Goal: Task Accomplishment & Management: Complete application form

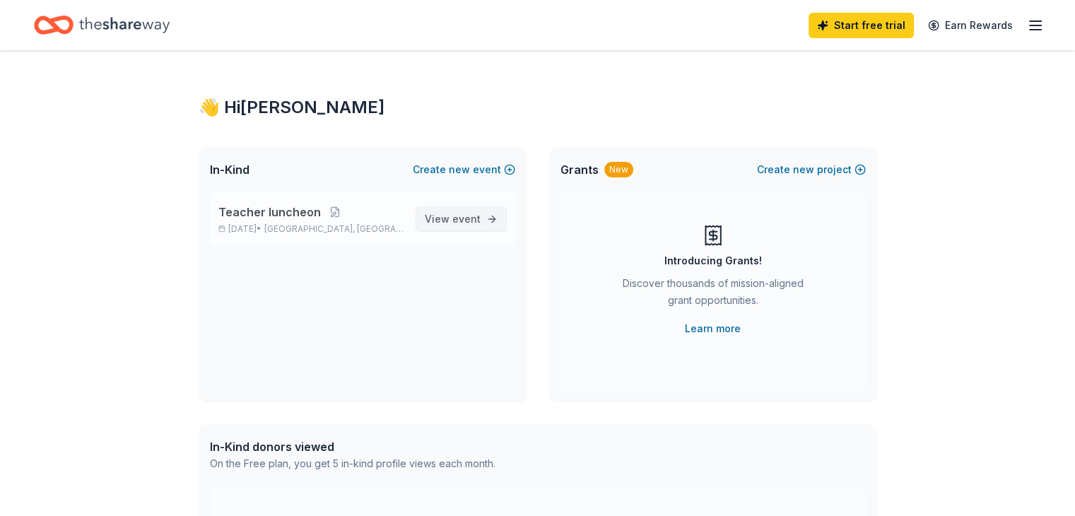
click at [451, 223] on span "View event" at bounding box center [453, 219] width 56 height 17
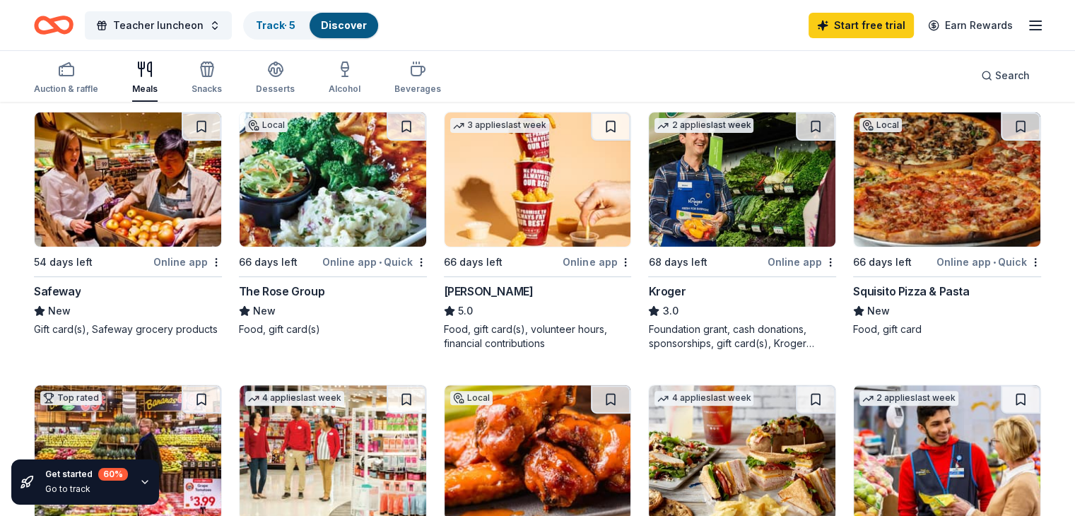
scroll to position [424, 0]
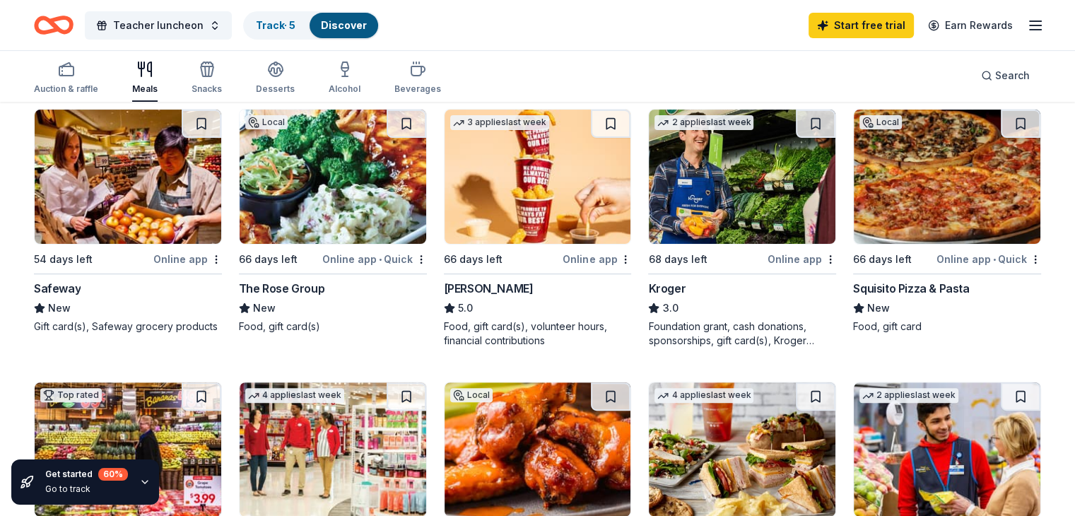
click at [81, 288] on div "Safeway" at bounding box center [57, 288] width 47 height 17
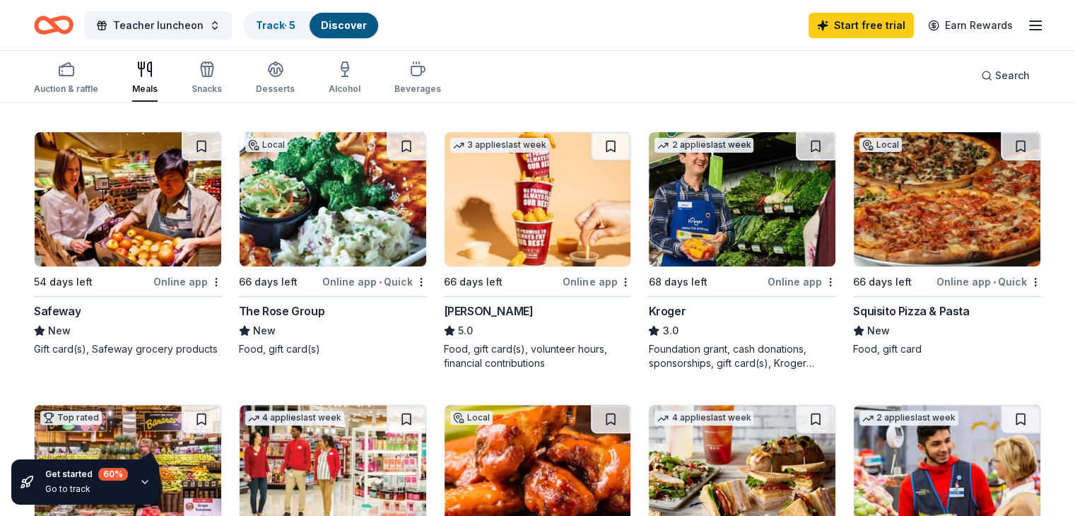
scroll to position [353, 0]
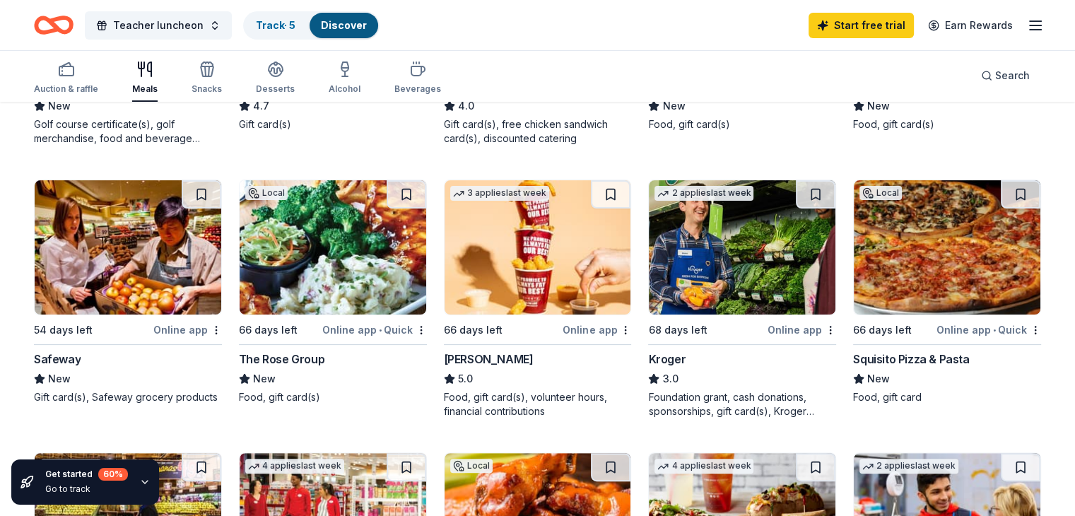
click at [291, 361] on div "The Rose Group" at bounding box center [281, 358] width 85 height 17
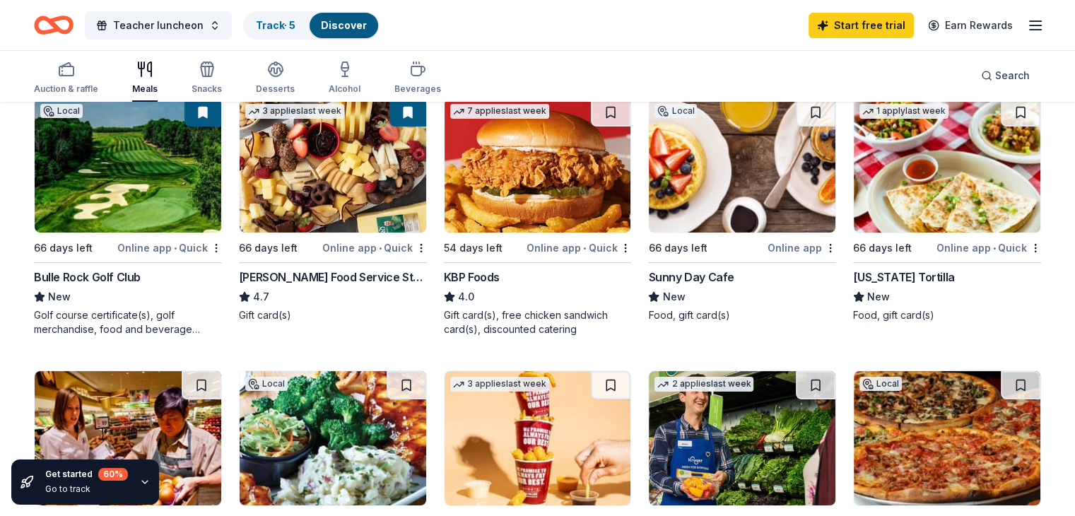
scroll to position [141, 0]
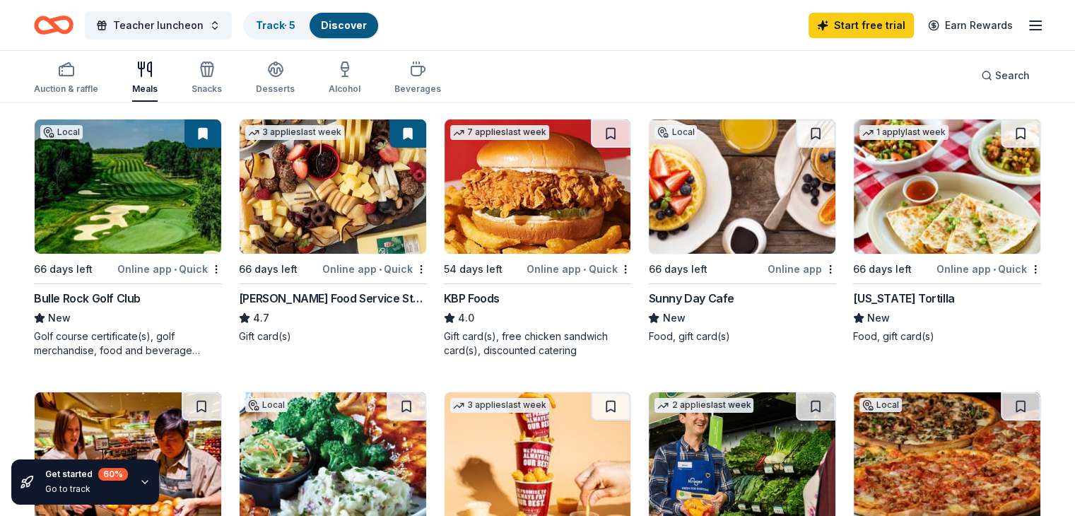
click at [667, 300] on div "Sunny Day Cafe" at bounding box center [690, 298] width 85 height 17
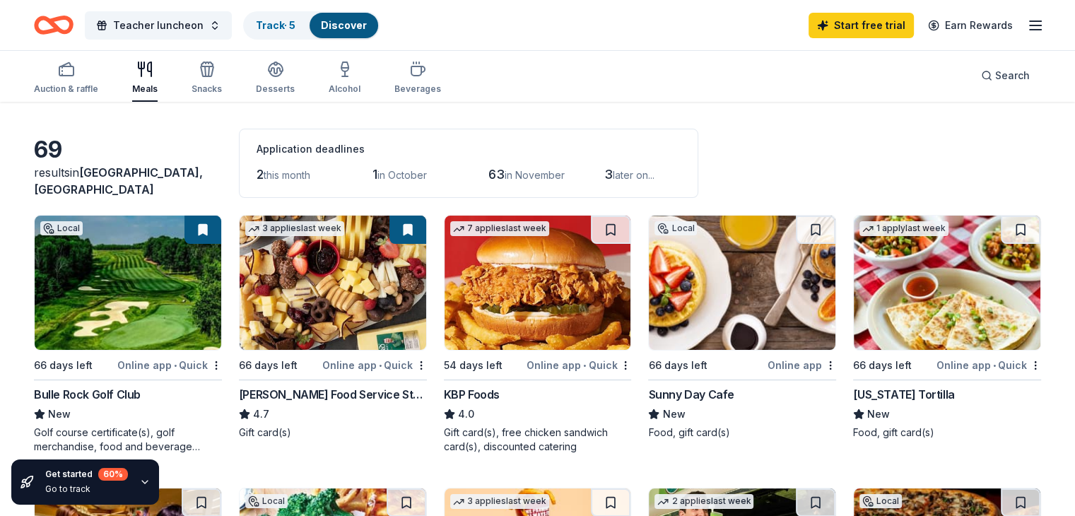
scroll to position [71, 0]
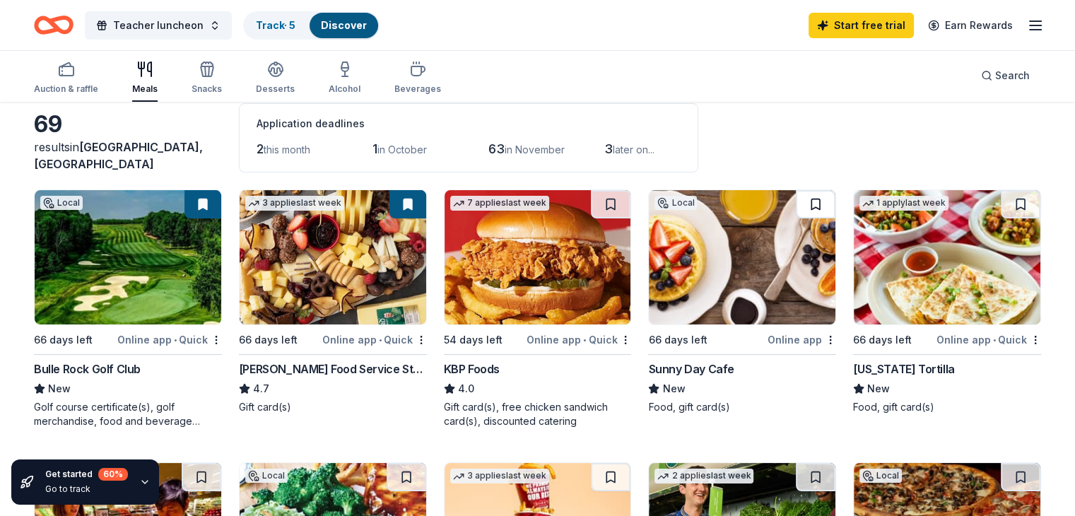
click at [800, 202] on button at bounding box center [816, 204] width 40 height 28
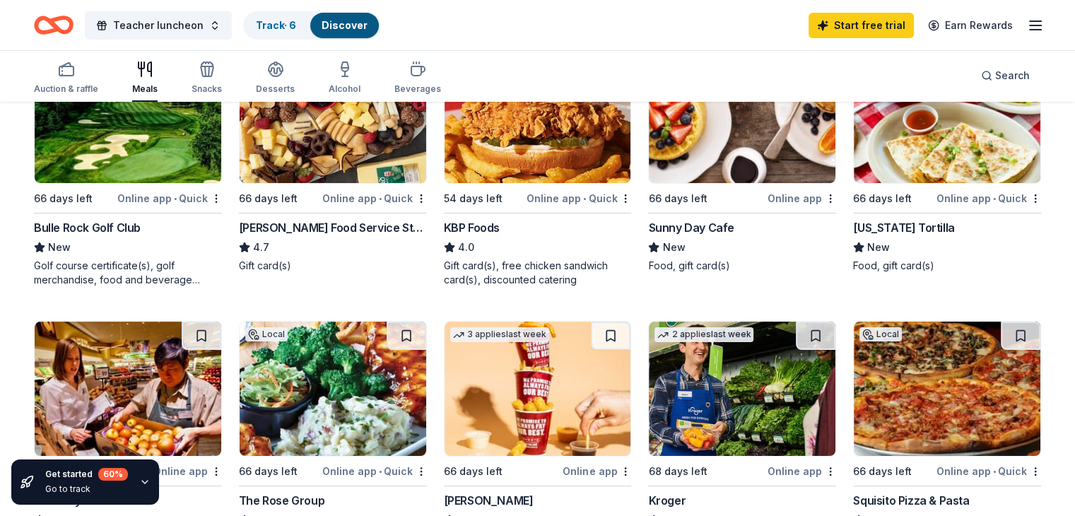
scroll to position [283, 0]
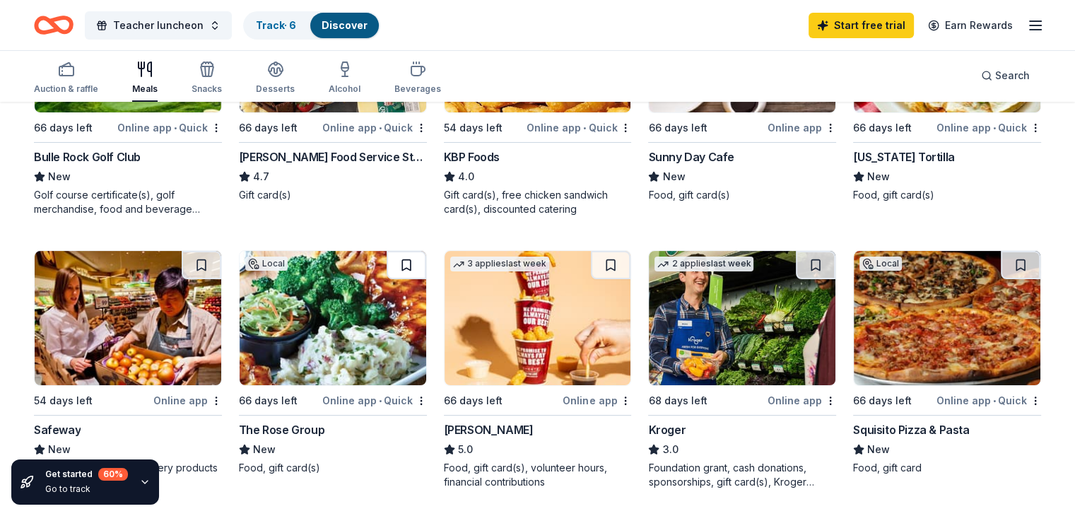
click at [420, 266] on button at bounding box center [406, 265] width 40 height 28
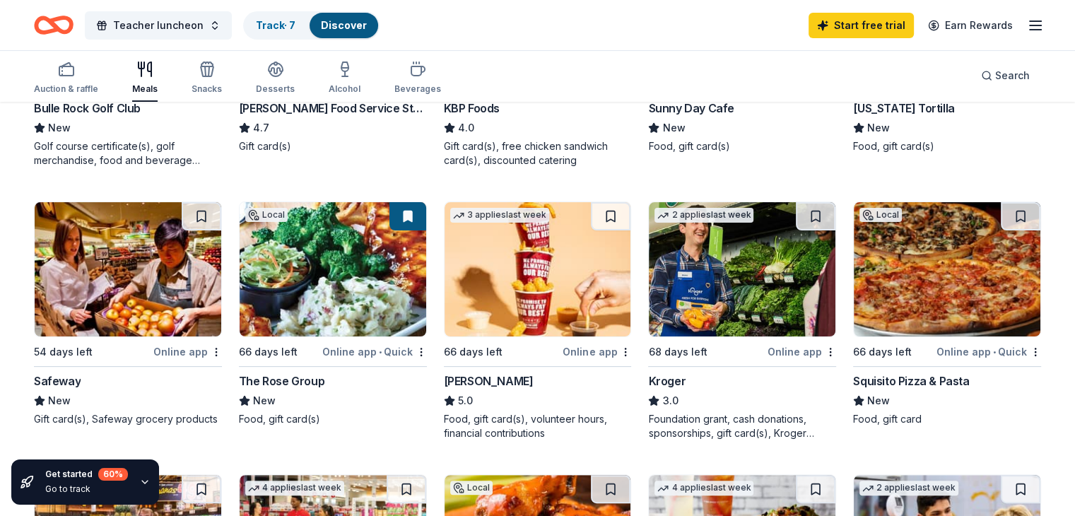
scroll to position [353, 0]
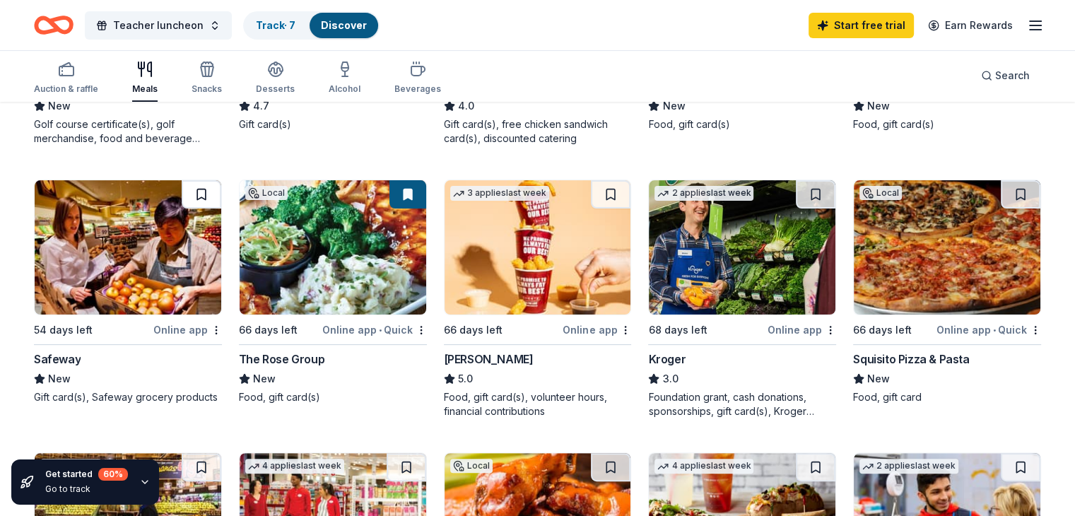
click at [212, 198] on button at bounding box center [202, 194] width 40 height 28
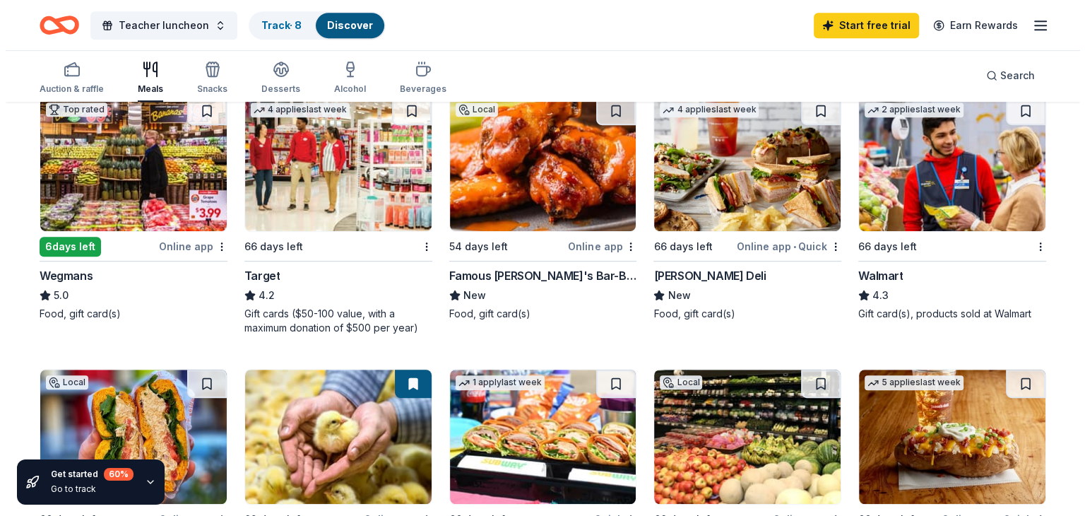
scroll to position [707, 0]
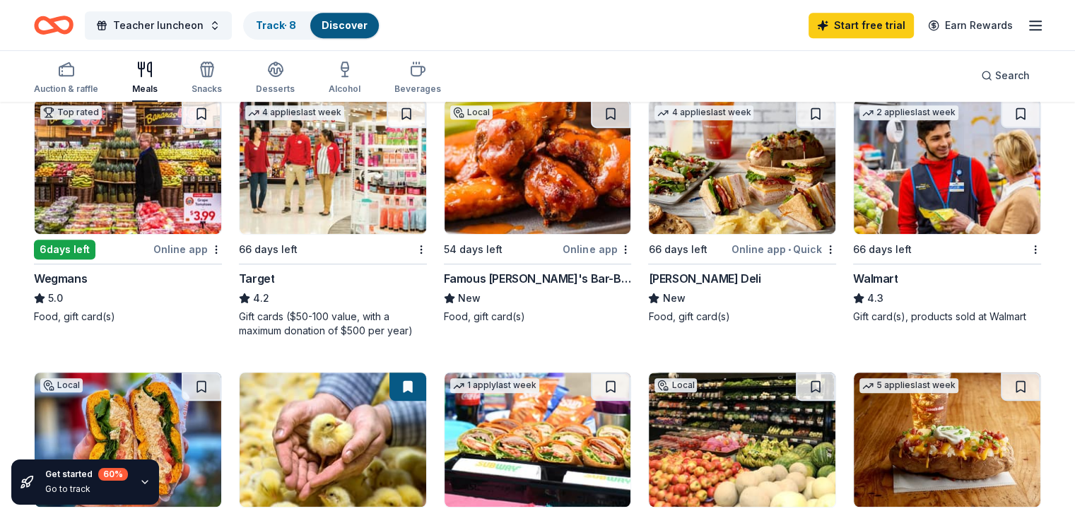
click at [867, 273] on div "Walmart" at bounding box center [875, 278] width 45 height 17
click at [203, 28] on span "Teacher luncheon" at bounding box center [158, 25] width 90 height 17
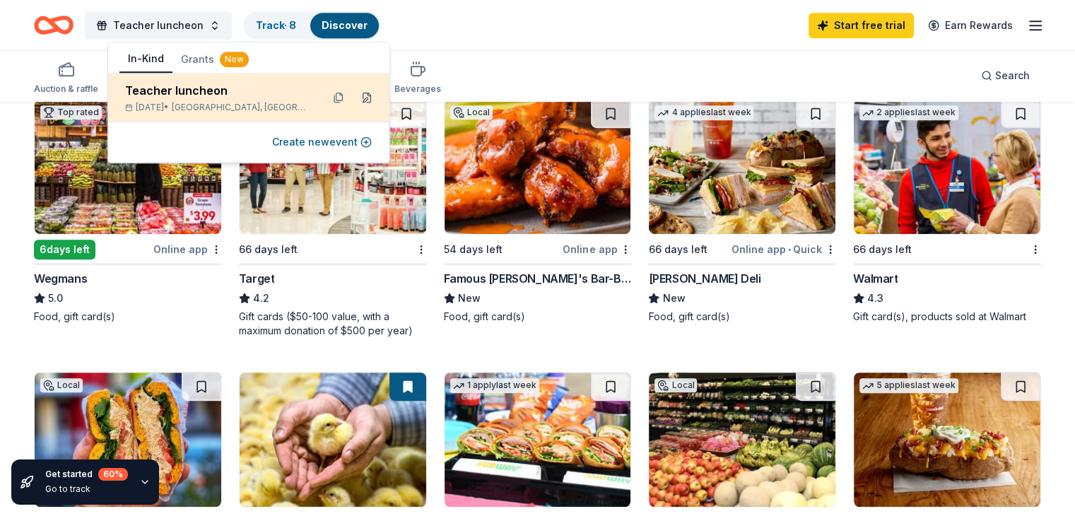
click at [367, 100] on button at bounding box center [366, 97] width 23 height 23
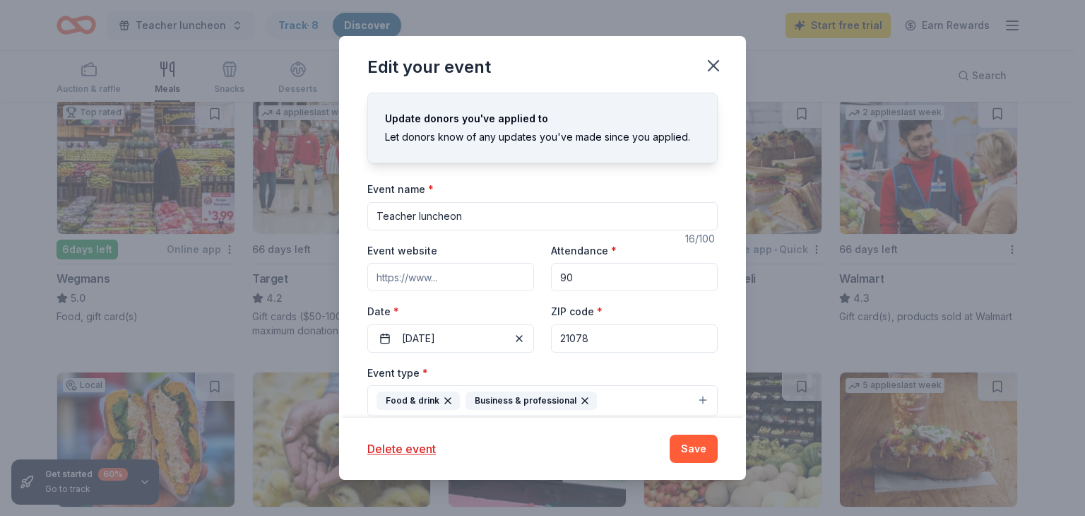
click at [594, 182] on div "Event name * Teacher luncheon" at bounding box center [542, 205] width 350 height 50
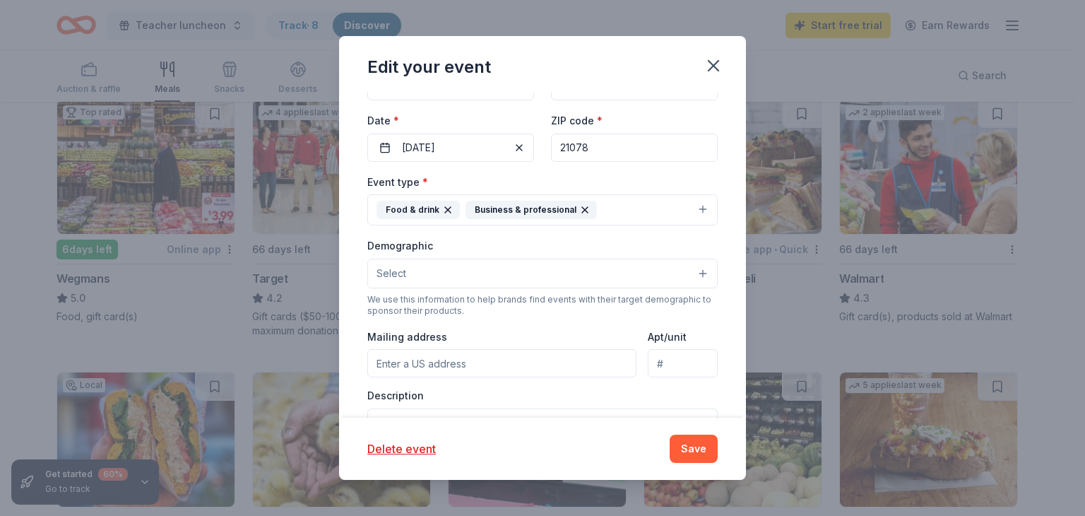
scroll to position [212, 0]
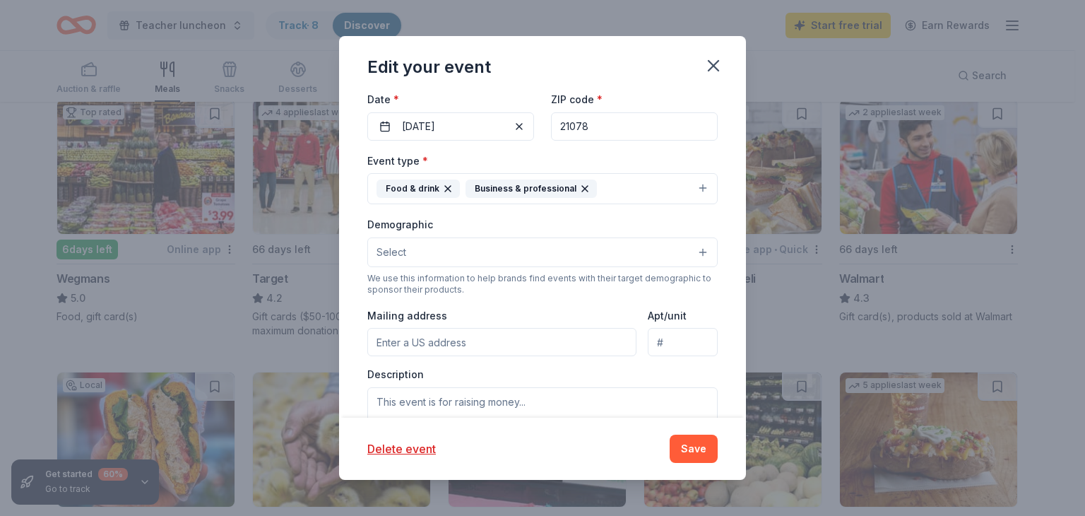
click at [469, 252] on button "Select" at bounding box center [542, 252] width 350 height 30
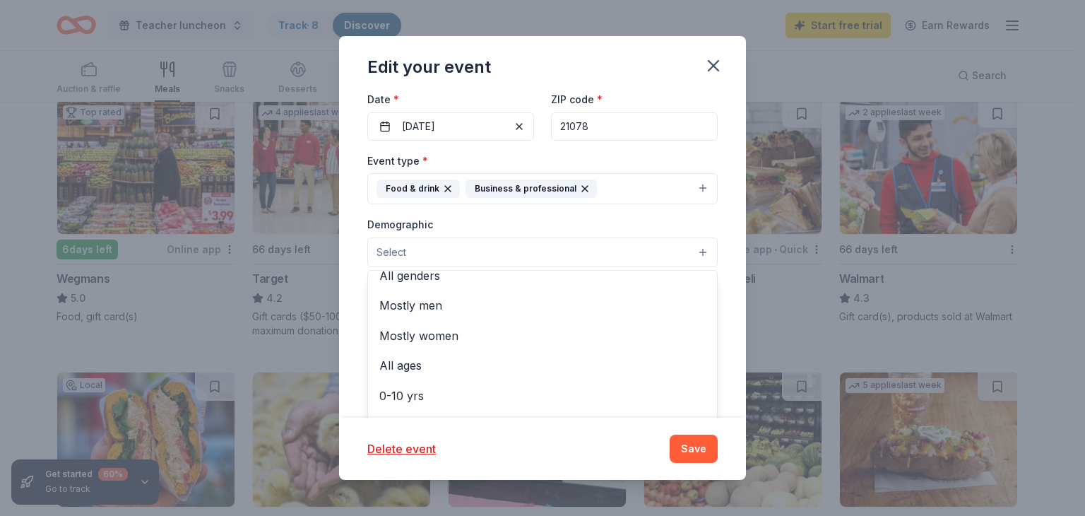
scroll to position [0, 0]
click at [483, 214] on div "Event type * Food & drink Business & professional Demographic Select All gender…" at bounding box center [542, 301] width 350 height 299
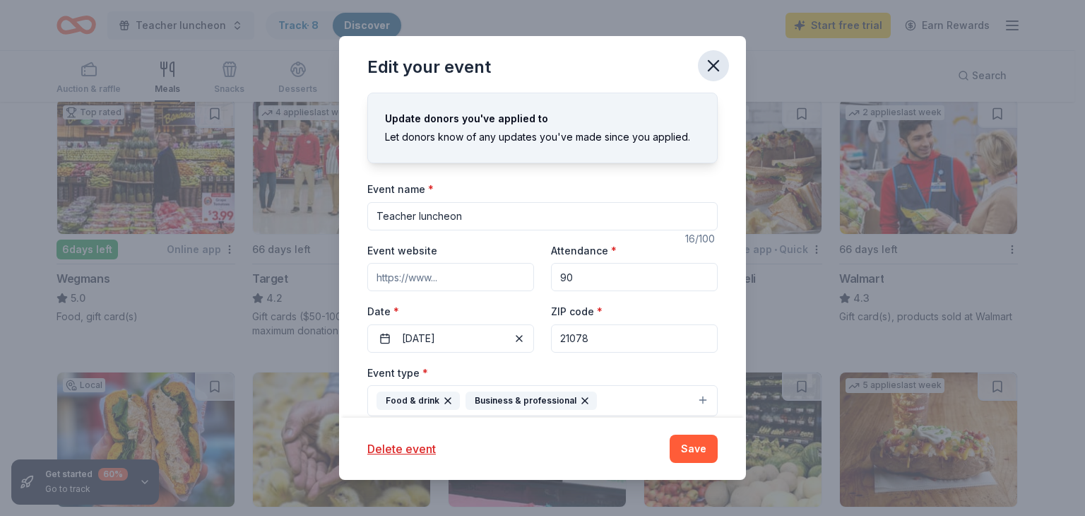
click at [714, 64] on icon "button" at bounding box center [714, 66] width 10 height 10
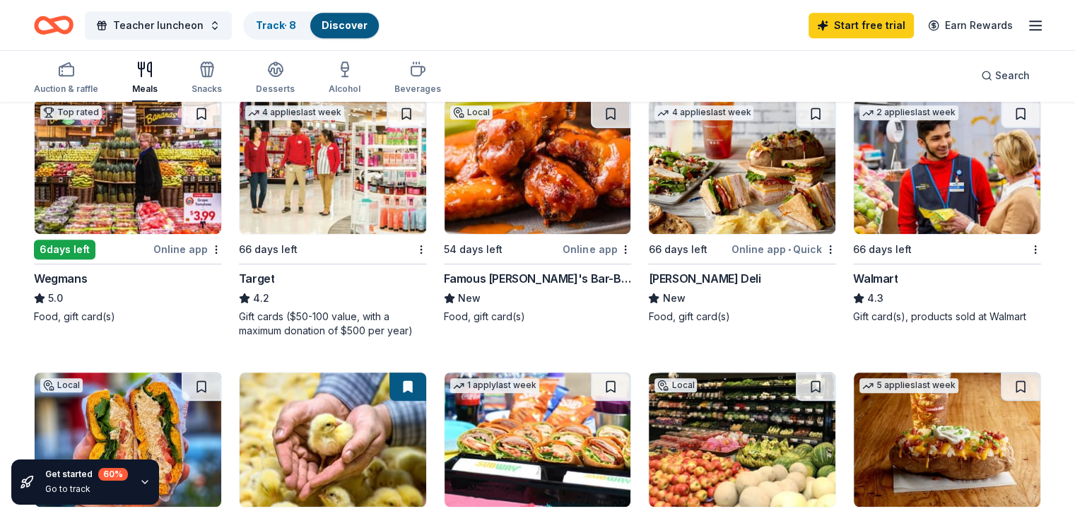
click at [1027, 24] on icon "button" at bounding box center [1035, 25] width 17 height 17
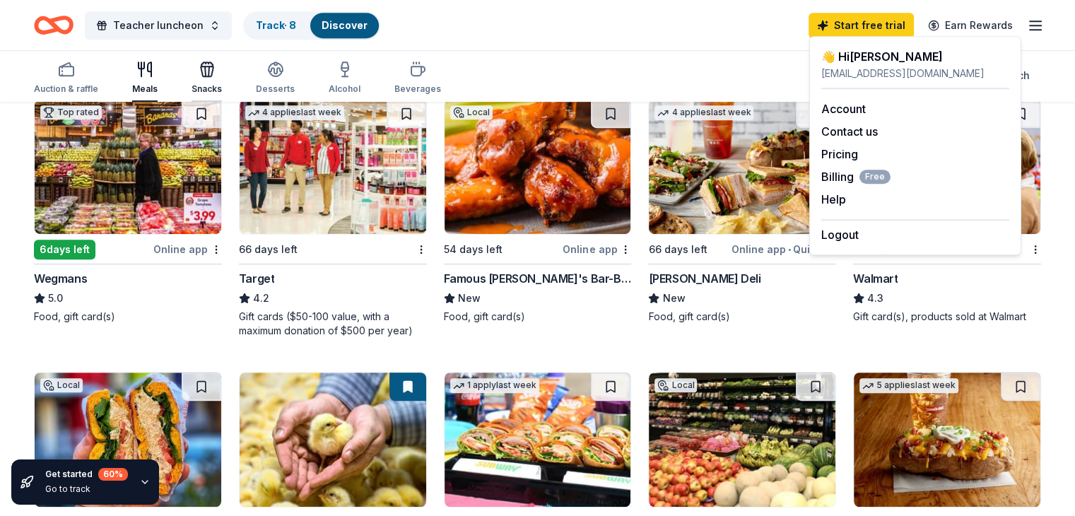
click at [222, 80] on div "Snacks" at bounding box center [206, 78] width 30 height 34
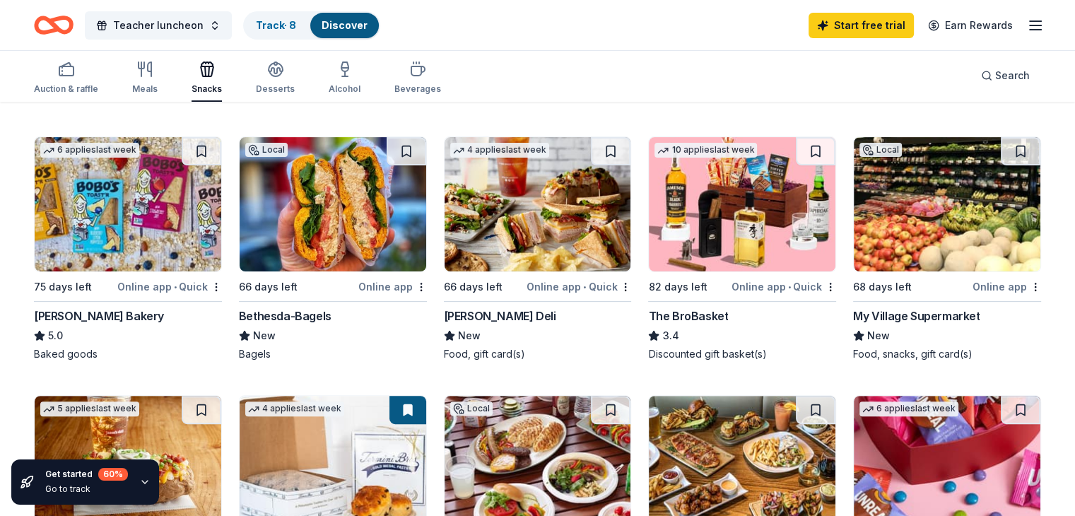
scroll to position [353, 0]
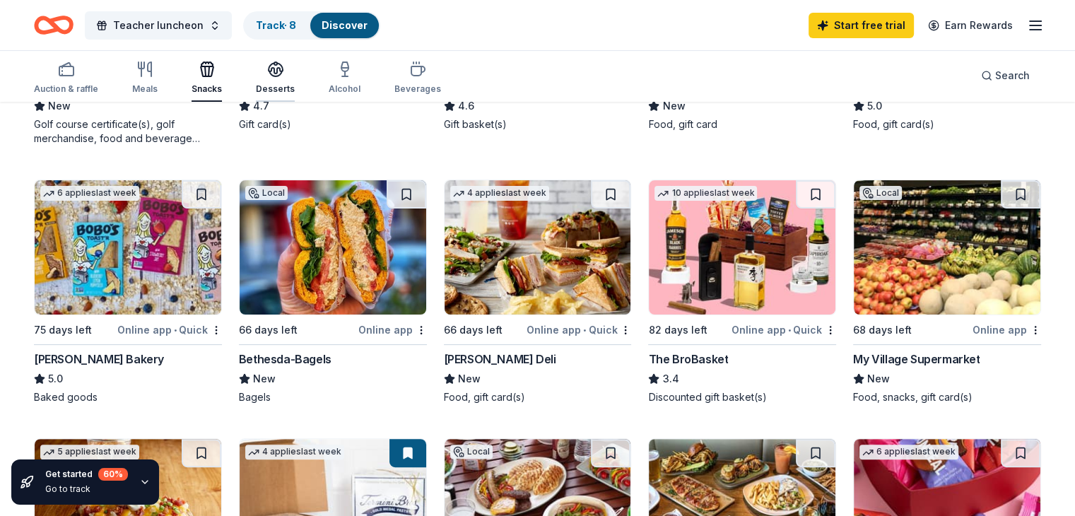
click at [282, 73] on icon "button" at bounding box center [275, 73] width 13 height 5
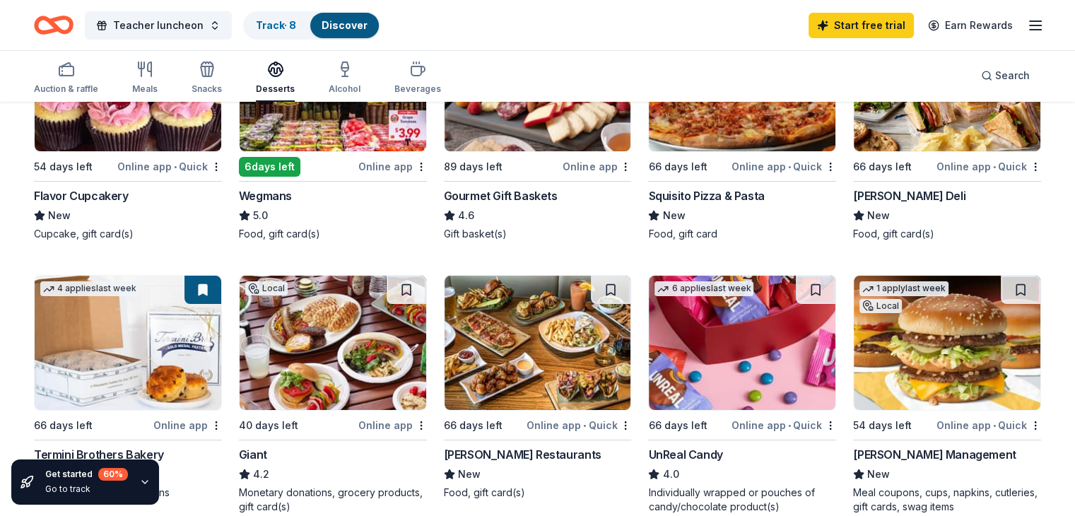
scroll to position [283, 0]
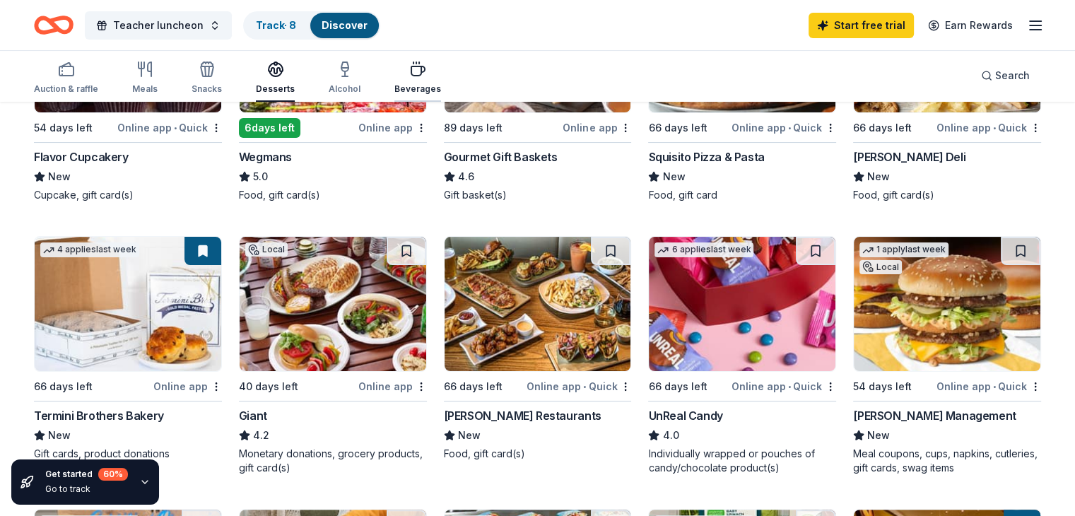
click at [435, 90] on div "Beverages" at bounding box center [417, 88] width 47 height 11
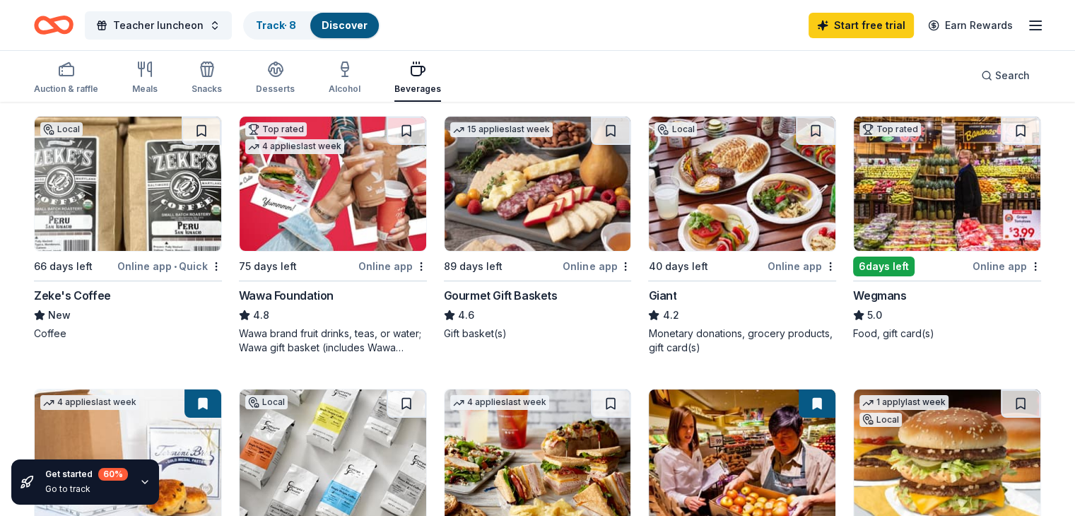
scroll to position [141, 0]
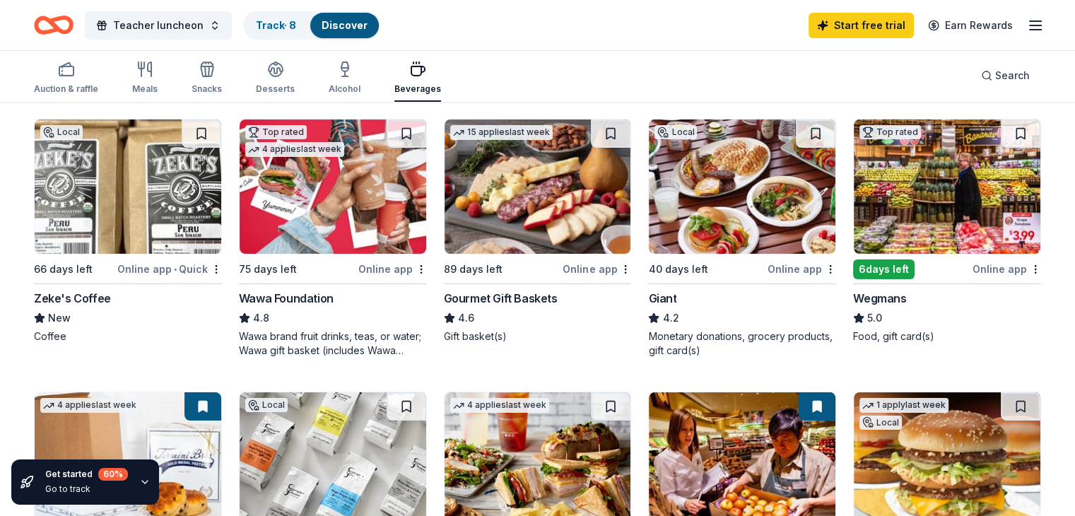
click at [516, 294] on div "Gourmet Gift Baskets" at bounding box center [501, 298] width 114 height 17
click at [509, 220] on img at bounding box center [537, 186] width 187 height 134
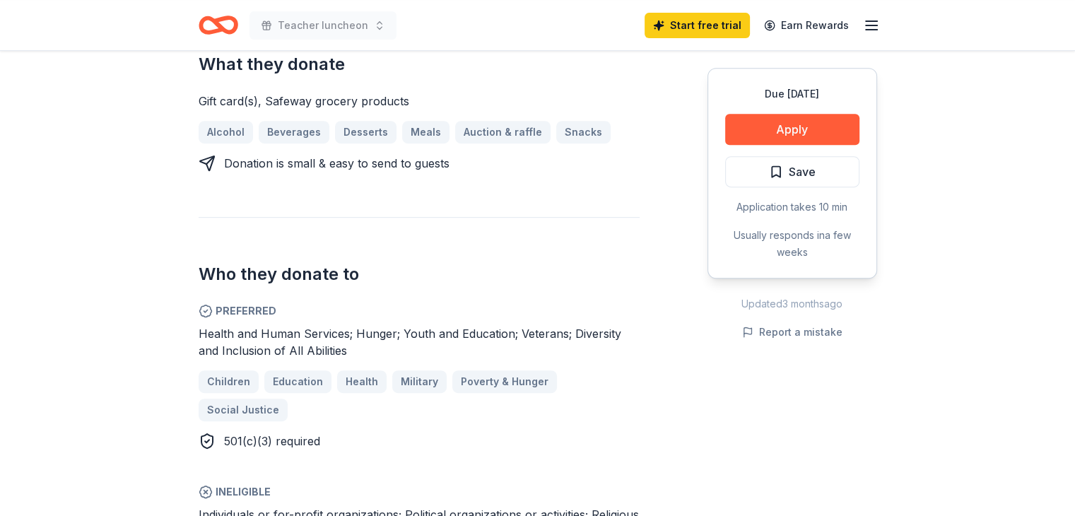
scroll to position [636, 0]
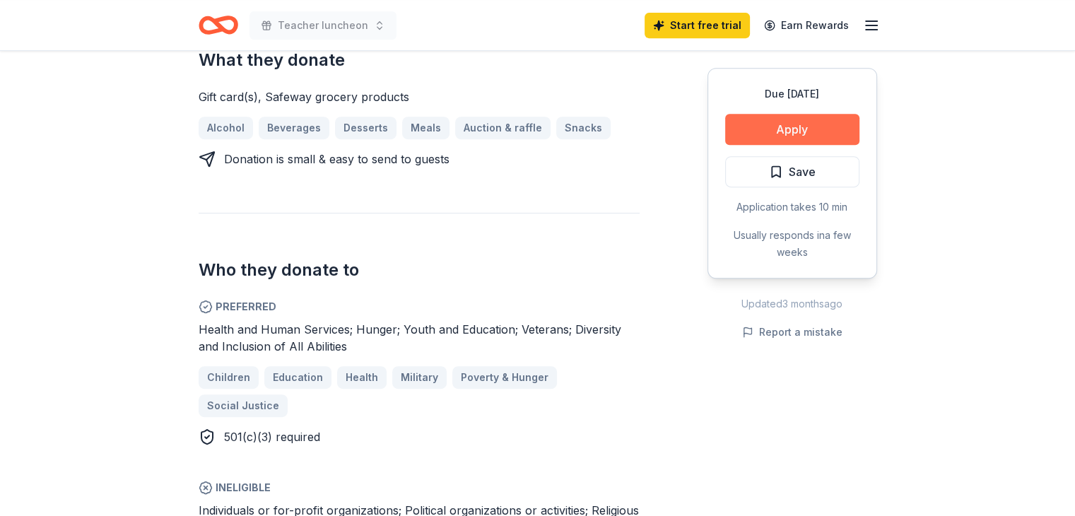
click at [828, 118] on button "Apply" at bounding box center [792, 129] width 134 height 31
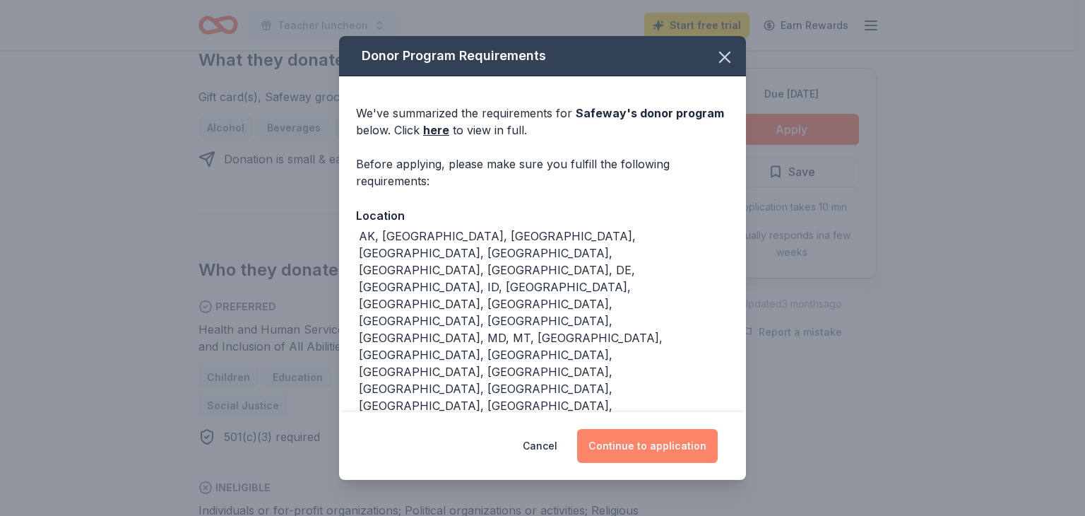
click at [642, 444] on button "Continue to application" at bounding box center [647, 446] width 141 height 34
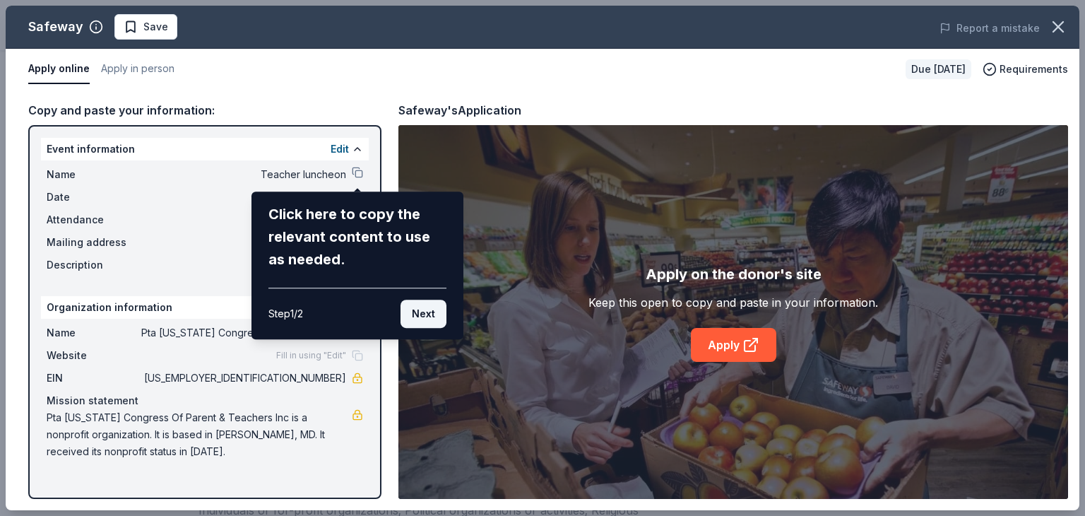
click at [431, 317] on button "Next" at bounding box center [424, 314] width 46 height 28
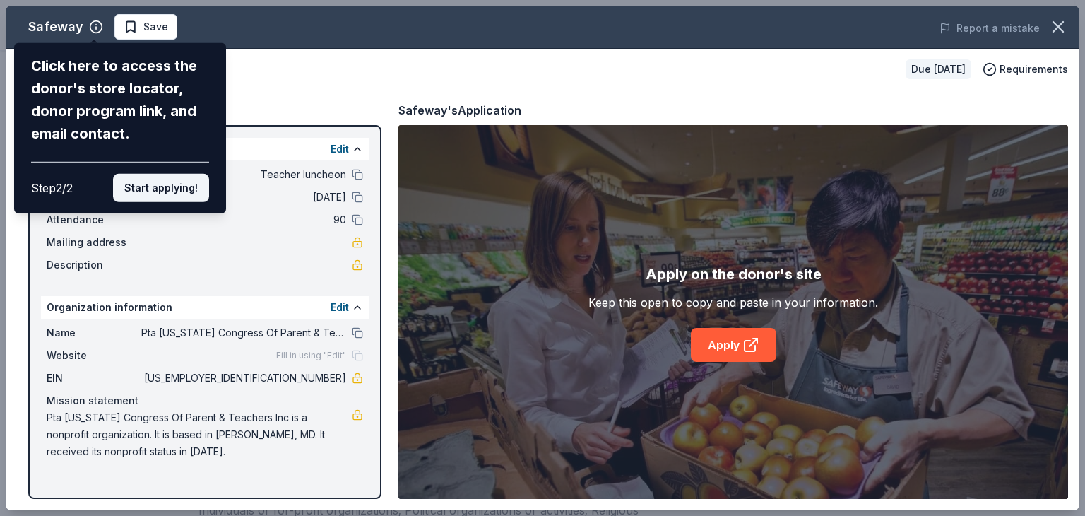
click at [155, 184] on button "Start applying!" at bounding box center [161, 188] width 96 height 28
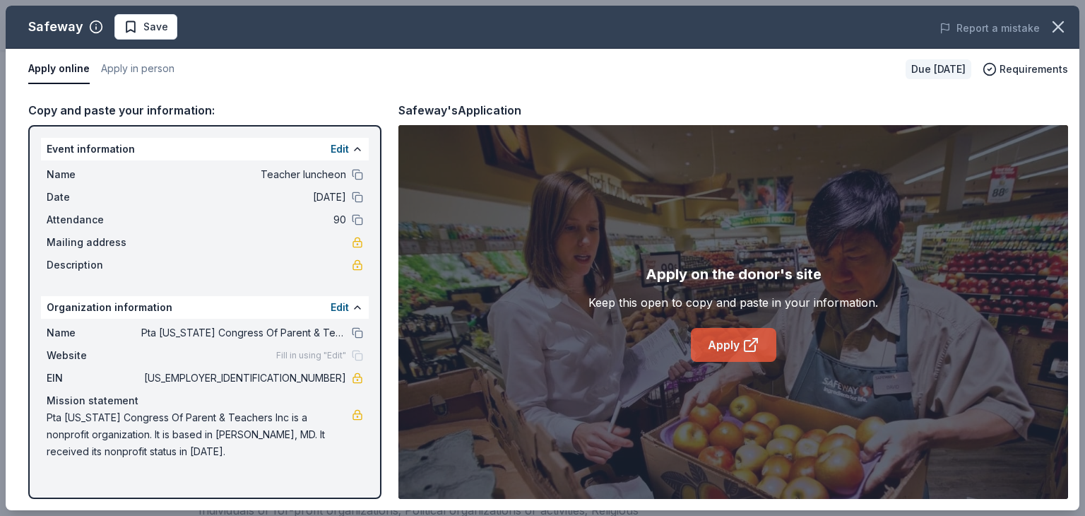
click at [726, 340] on link "Apply" at bounding box center [733, 345] width 85 height 34
click at [745, 350] on icon at bounding box center [750, 346] width 11 height 11
click at [143, 71] on button "Apply in person" at bounding box center [137, 69] width 73 height 30
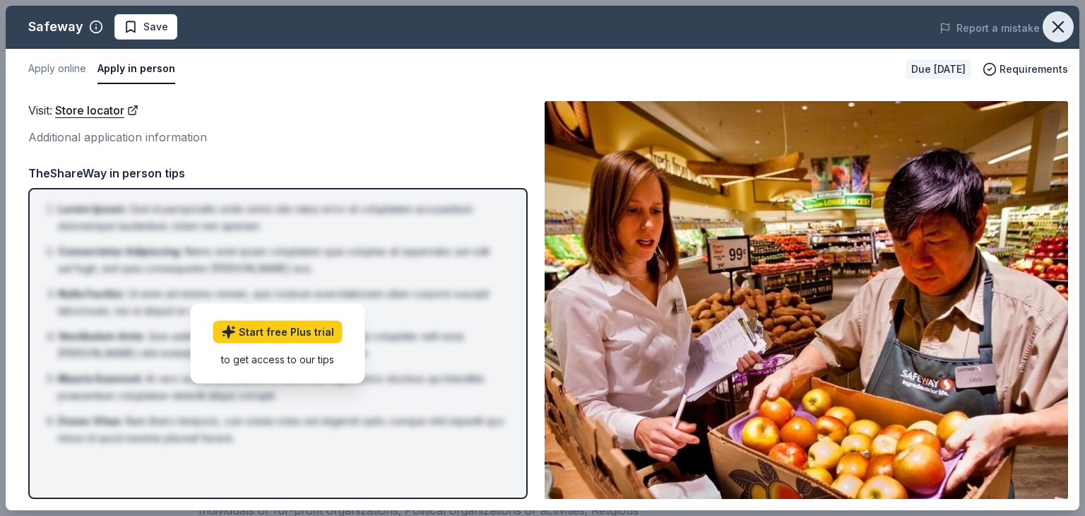
click at [1068, 23] on button "button" at bounding box center [1058, 26] width 31 height 31
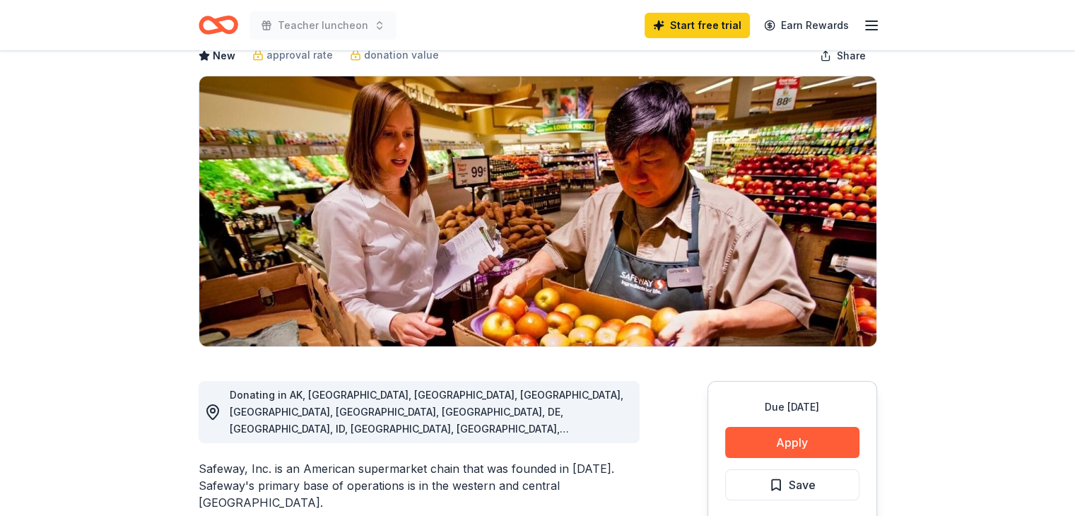
scroll to position [0, 0]
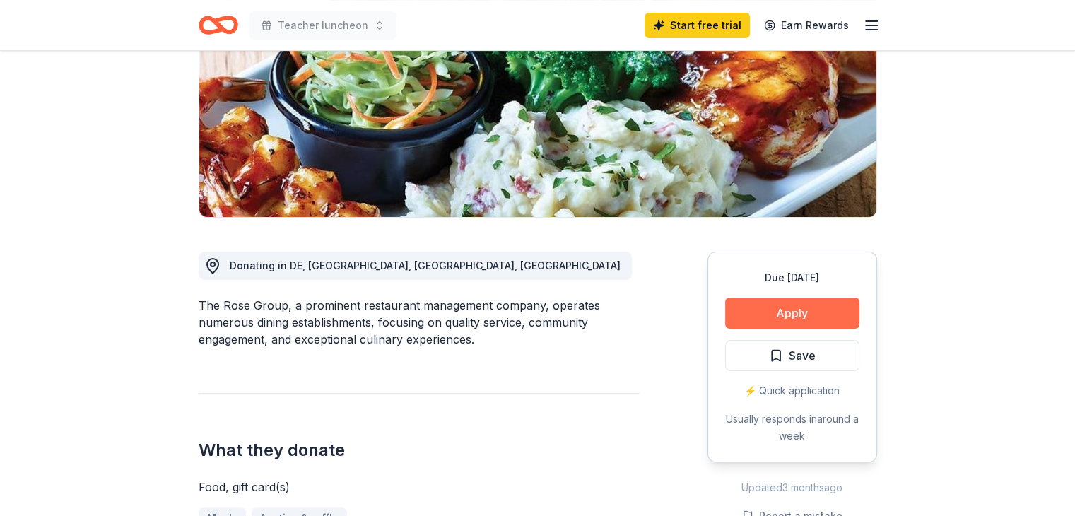
scroll to position [212, 0]
click at [841, 317] on button "Apply" at bounding box center [792, 312] width 134 height 31
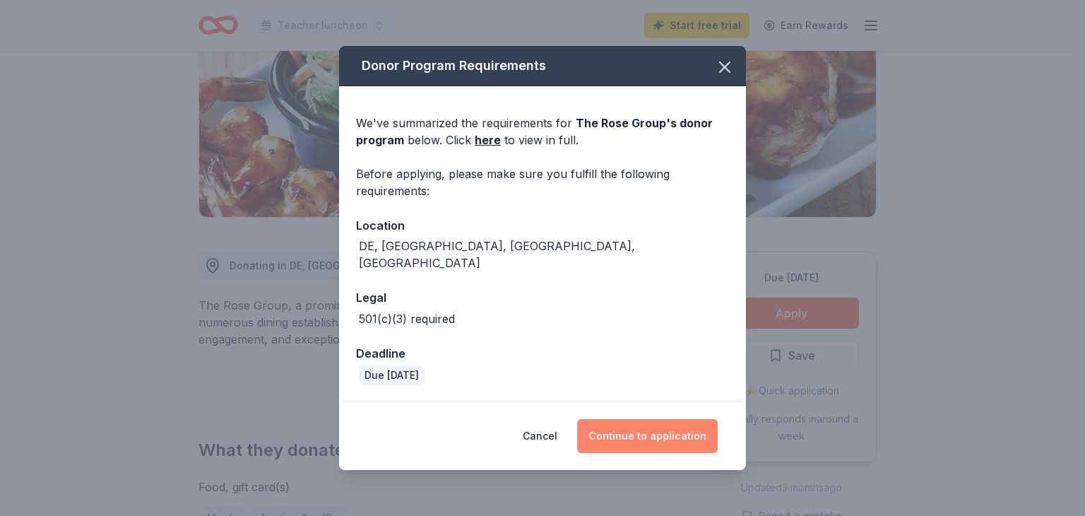
click at [626, 425] on button "Continue to application" at bounding box center [647, 436] width 141 height 34
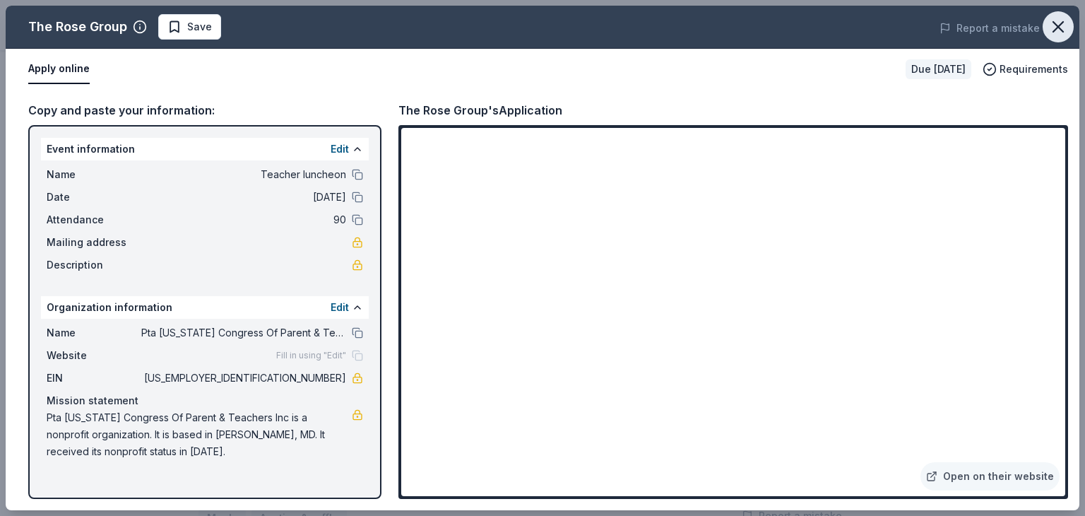
click at [1049, 23] on icon "button" at bounding box center [1059, 27] width 20 height 20
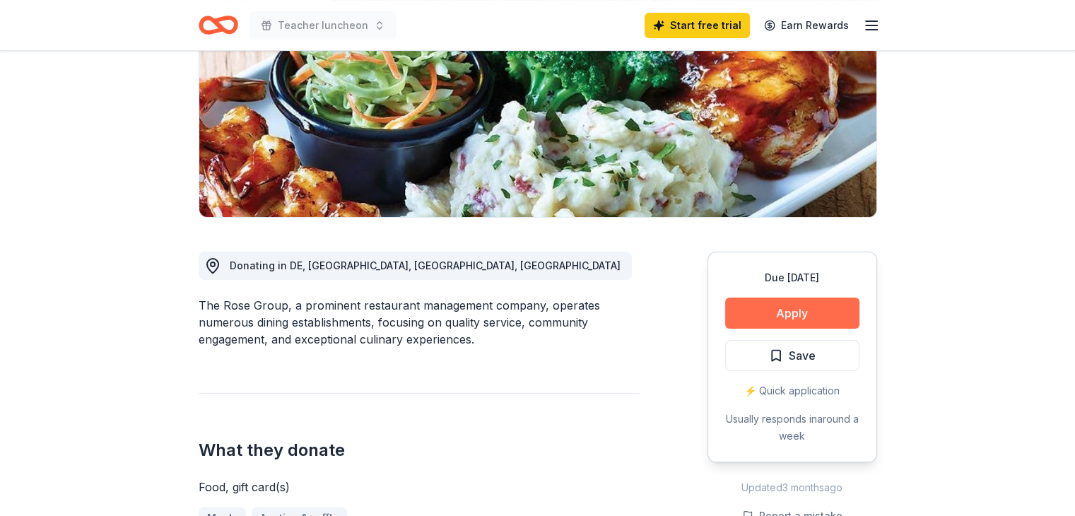
click at [836, 314] on button "Apply" at bounding box center [792, 312] width 134 height 31
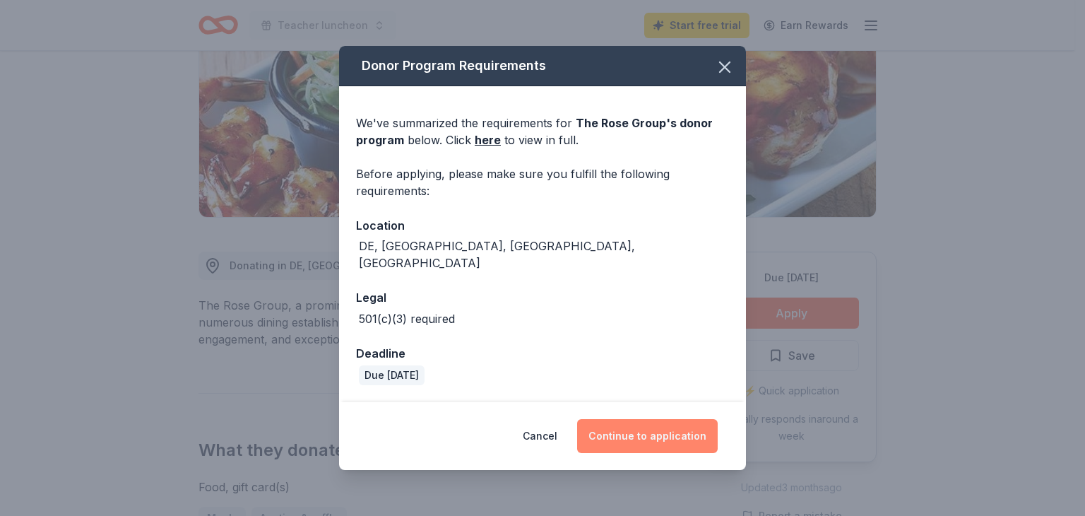
click at [634, 435] on button "Continue to application" at bounding box center [647, 436] width 141 height 34
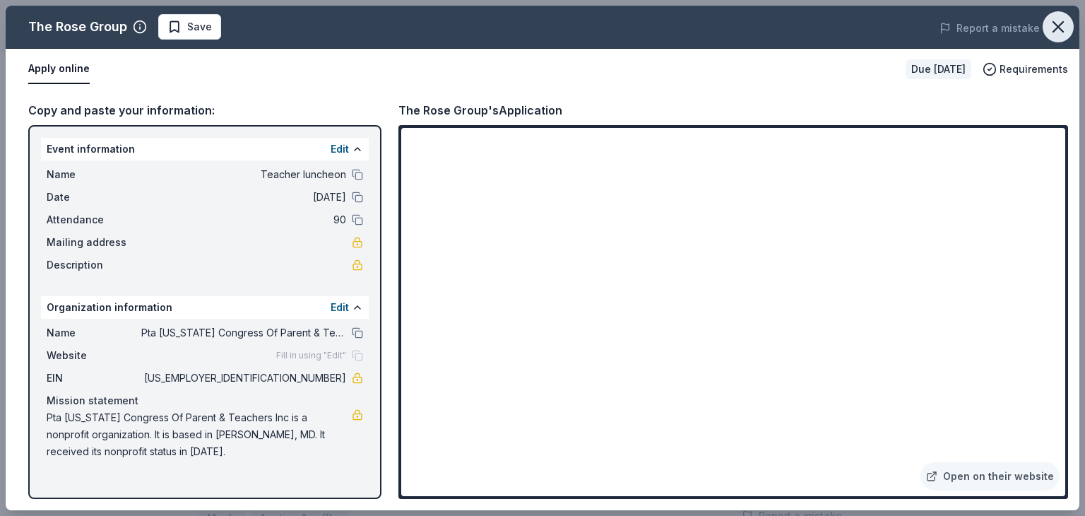
click at [1056, 28] on icon "button" at bounding box center [1059, 27] width 20 height 20
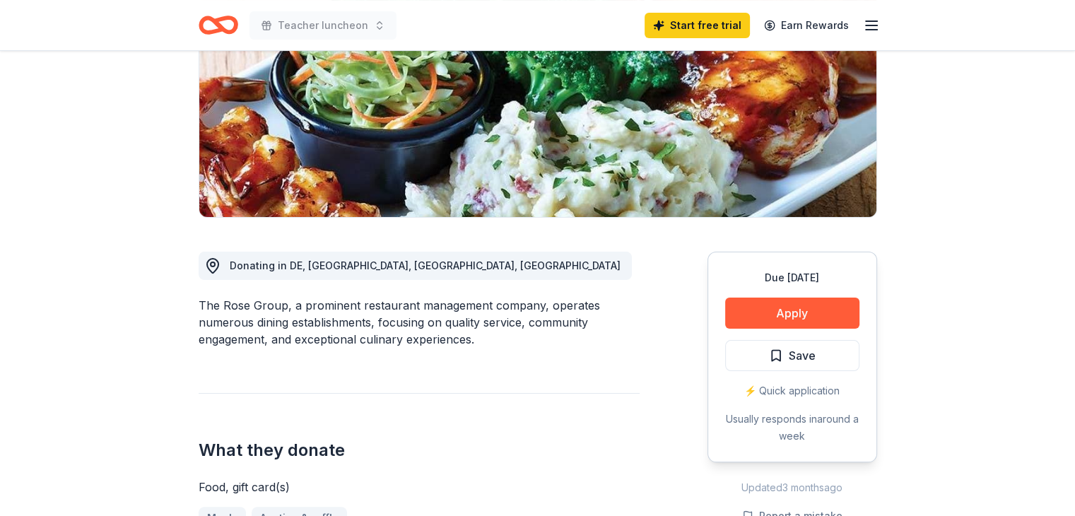
scroll to position [0, 0]
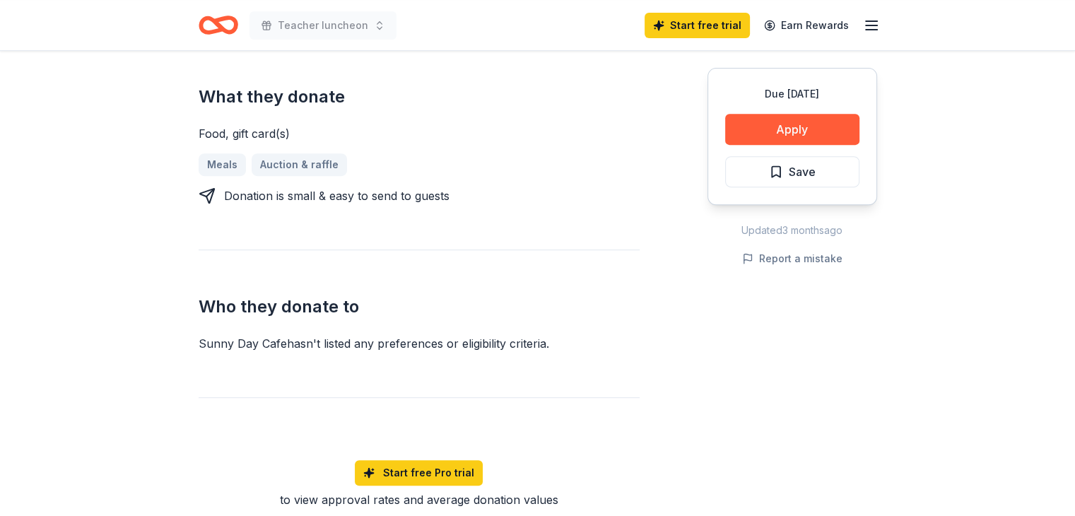
scroll to position [424, 0]
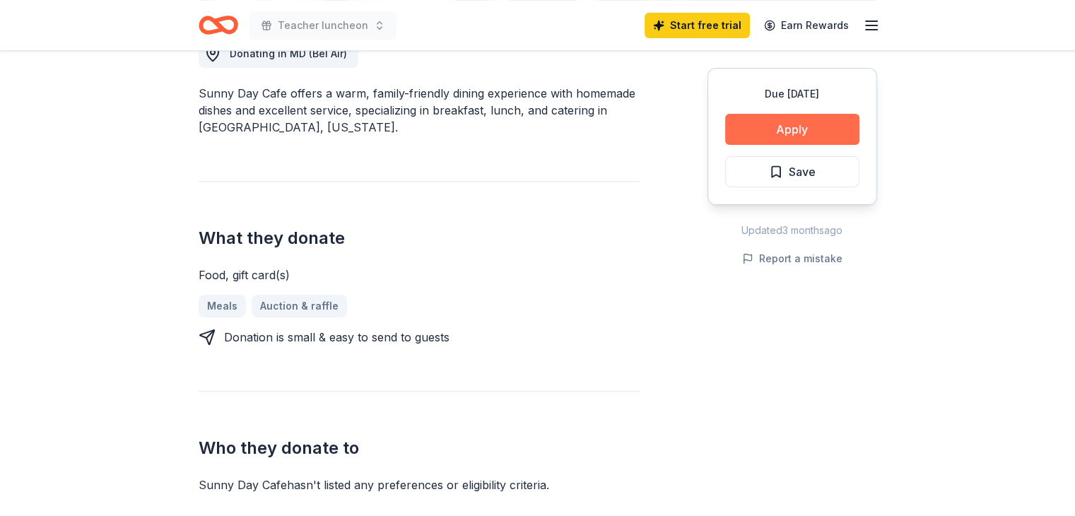
click at [825, 124] on button "Apply" at bounding box center [792, 129] width 134 height 31
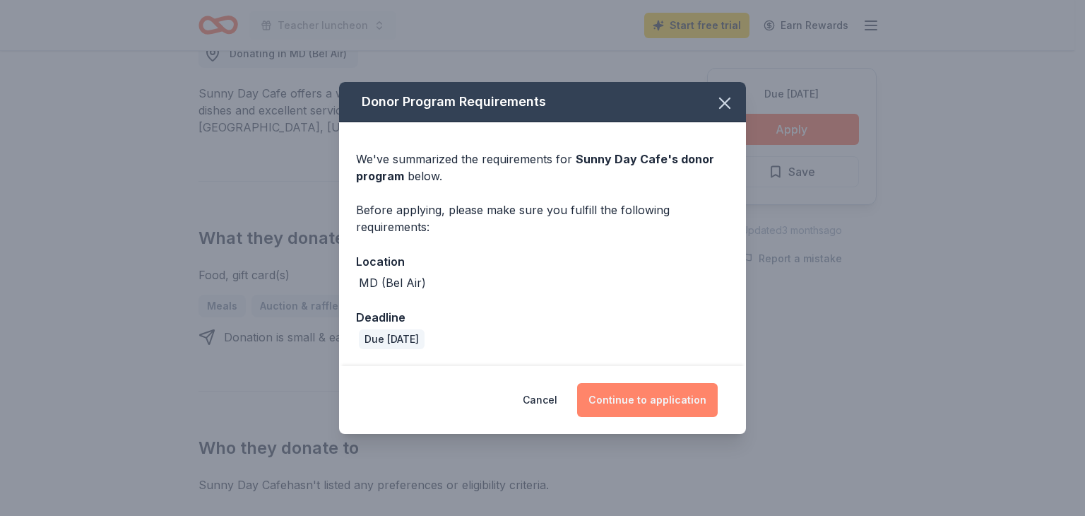
click at [678, 413] on button "Continue to application" at bounding box center [647, 400] width 141 height 34
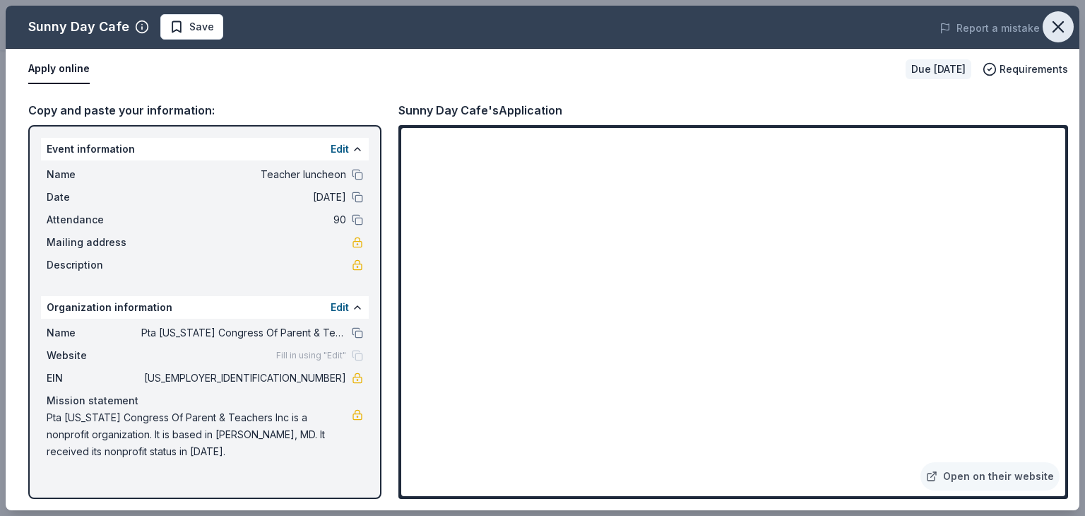
click at [1061, 20] on icon "button" at bounding box center [1059, 27] width 20 height 20
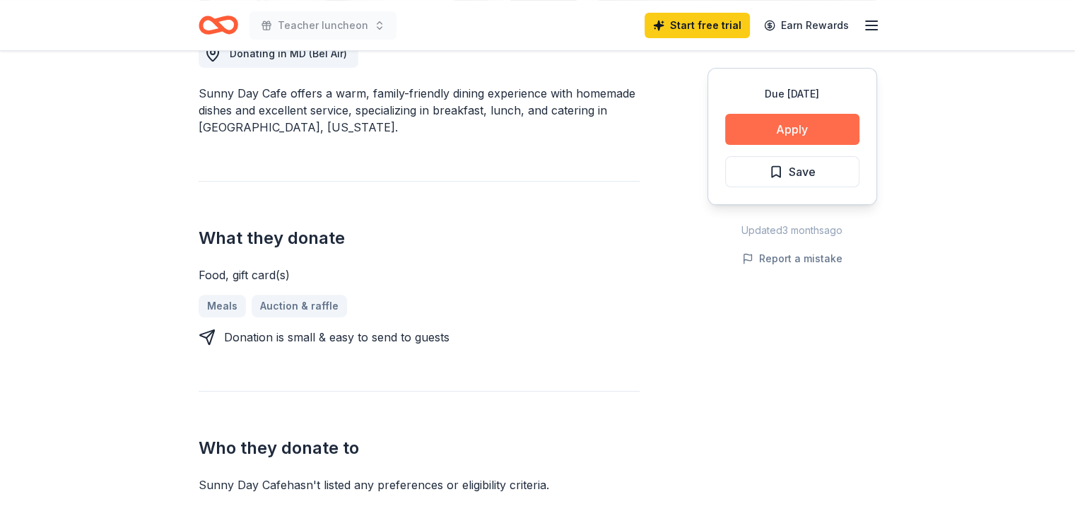
click at [813, 131] on button "Apply" at bounding box center [792, 129] width 134 height 31
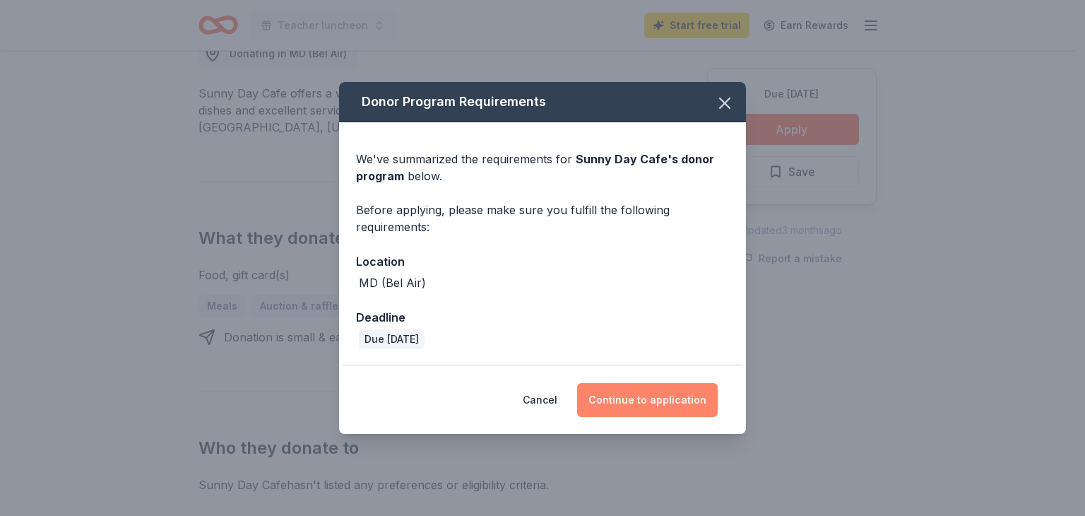
click at [640, 410] on button "Continue to application" at bounding box center [647, 400] width 141 height 34
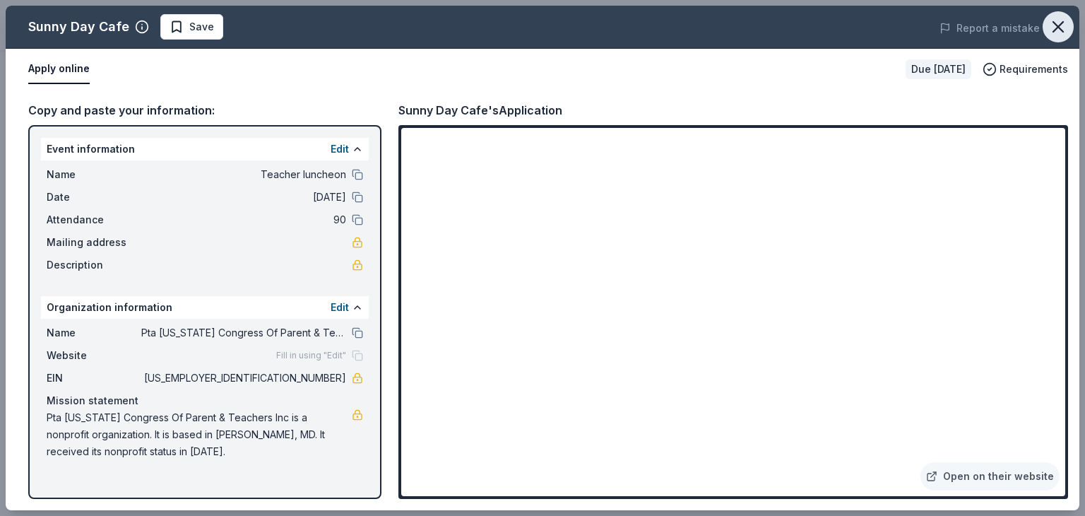
click at [1049, 33] on icon "button" at bounding box center [1059, 27] width 20 height 20
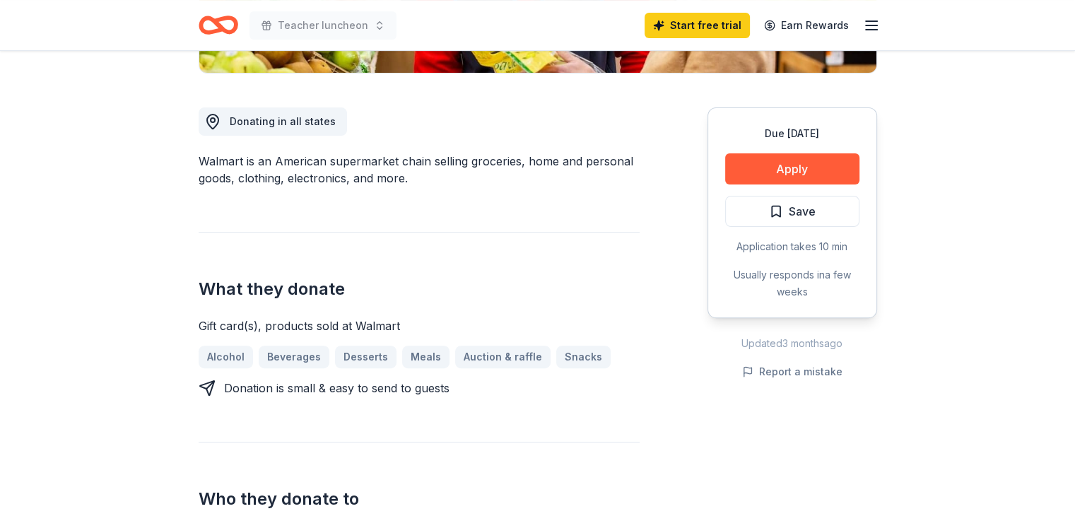
scroll to position [353, 0]
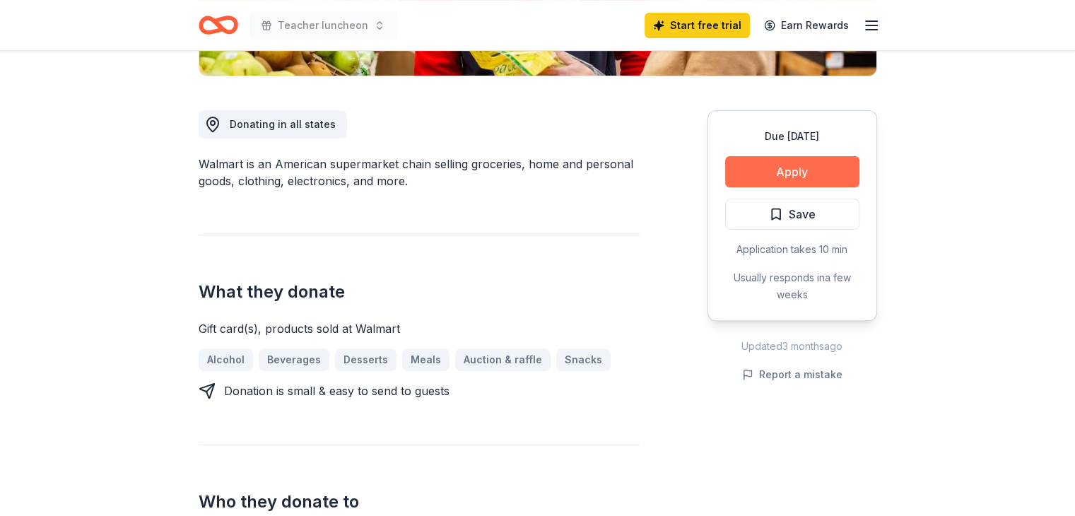
click at [844, 162] on button "Apply" at bounding box center [792, 171] width 134 height 31
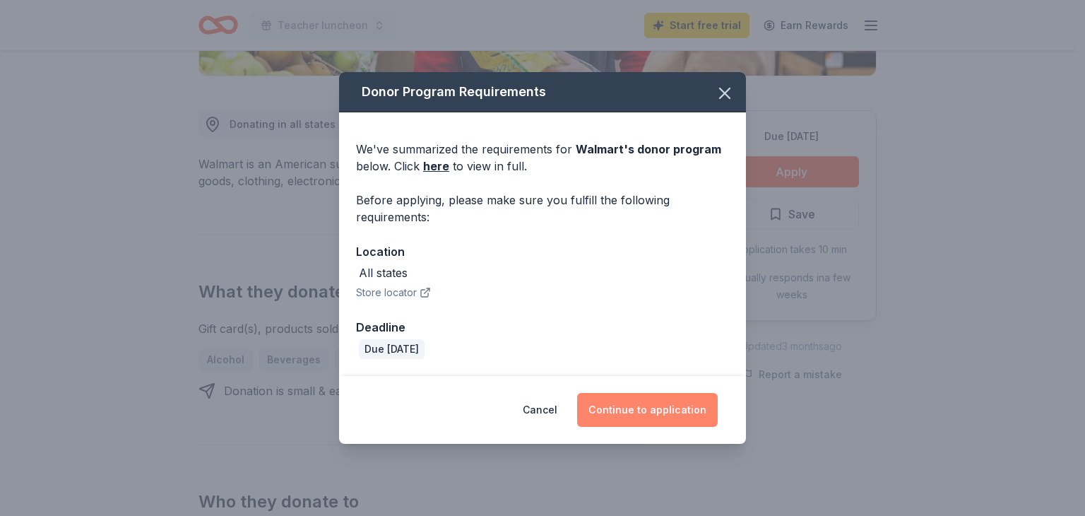
click at [692, 413] on button "Continue to application" at bounding box center [647, 410] width 141 height 34
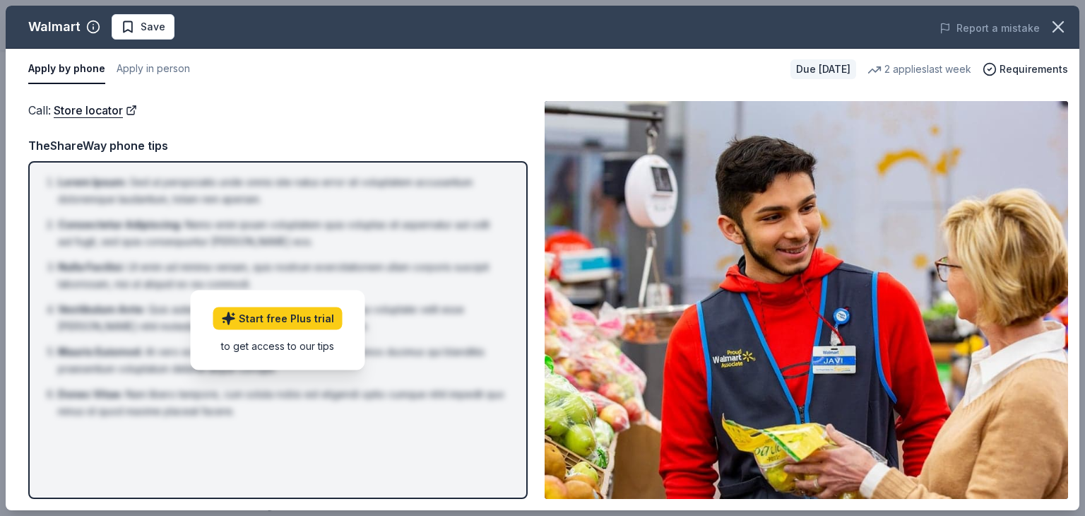
click at [899, 315] on img at bounding box center [807, 300] width 524 height 398
click at [1039, 69] on span "Requirements" at bounding box center [1034, 69] width 69 height 17
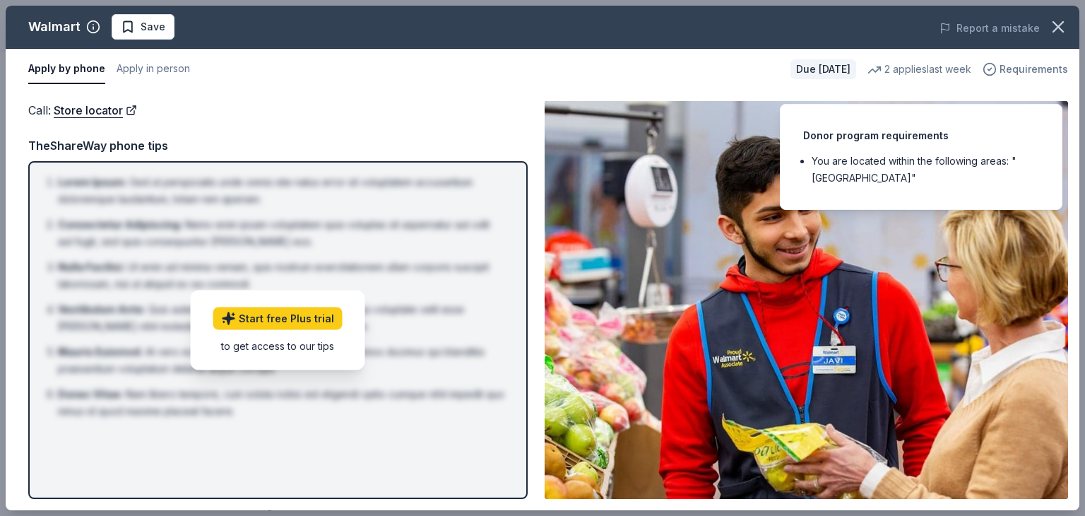
click at [1039, 69] on span "Requirements" at bounding box center [1034, 69] width 69 height 17
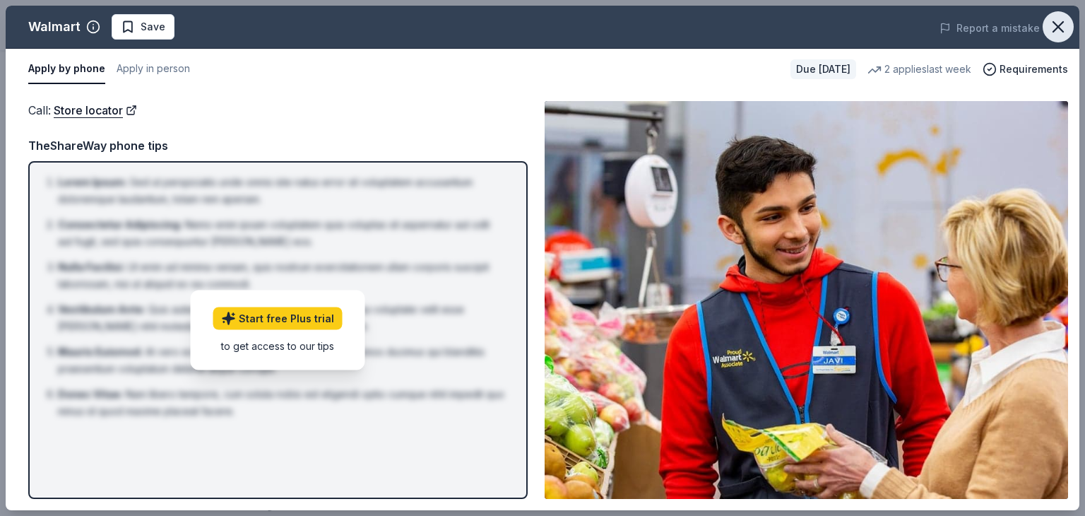
click at [1060, 27] on icon "button" at bounding box center [1059, 27] width 20 height 20
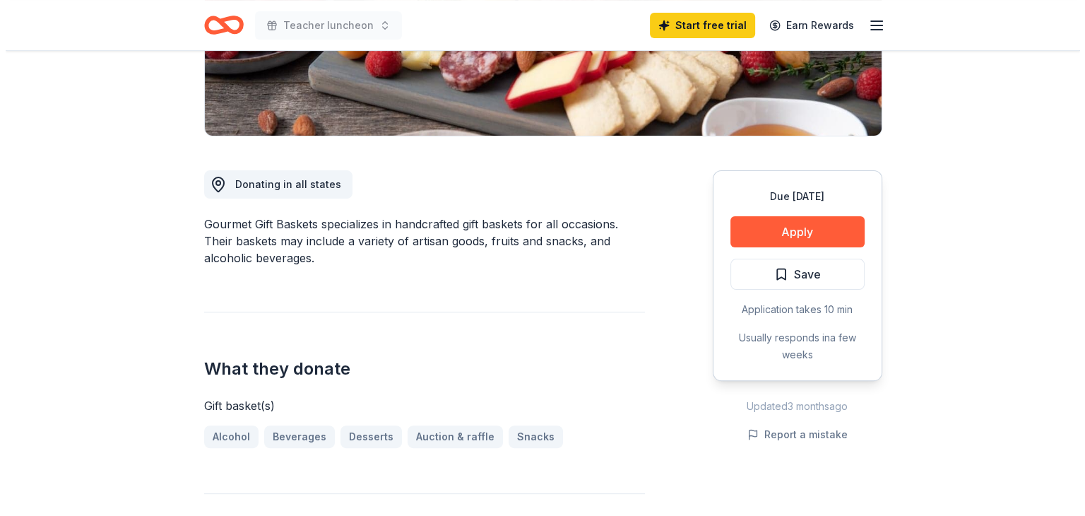
scroll to position [283, 0]
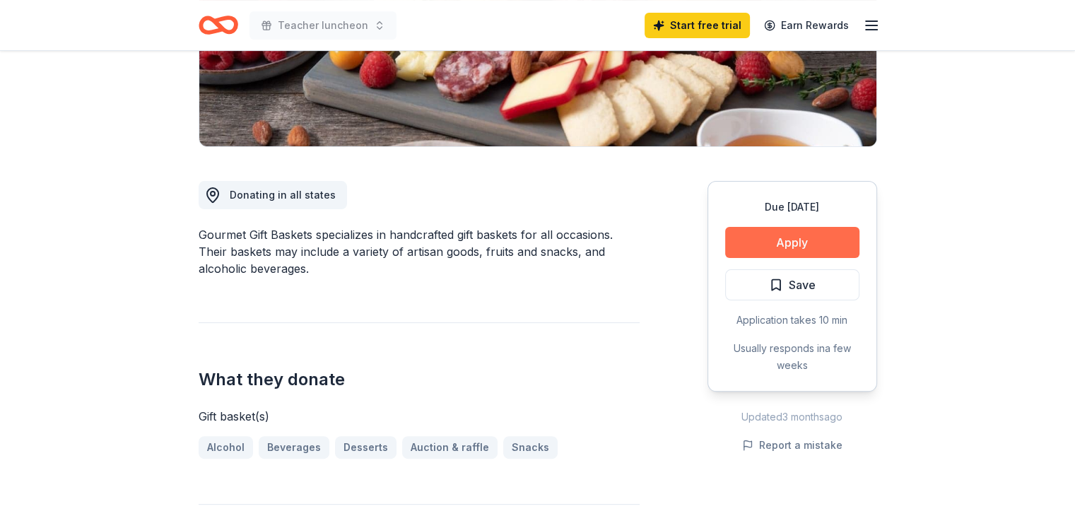
click at [821, 237] on button "Apply" at bounding box center [792, 242] width 134 height 31
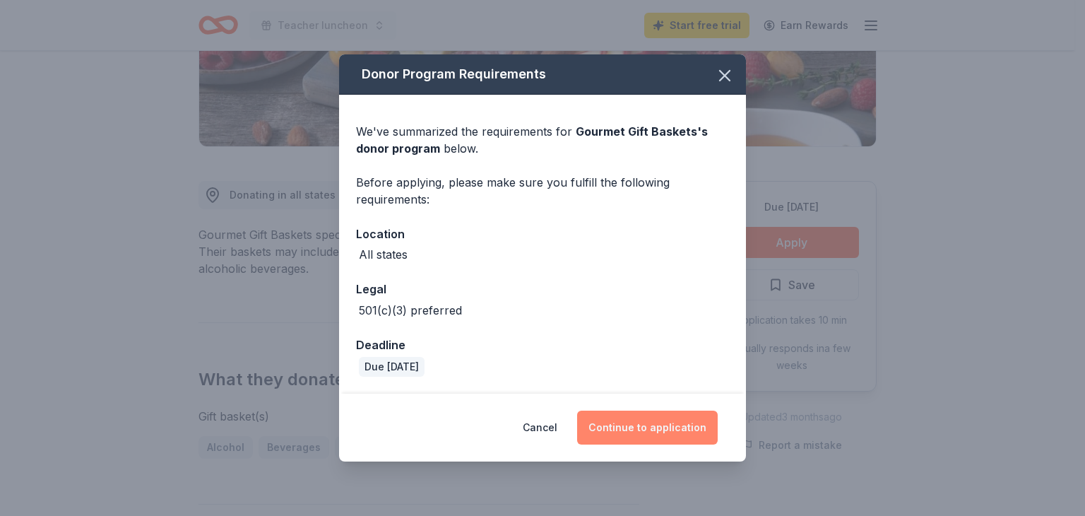
click at [651, 439] on button "Continue to application" at bounding box center [647, 428] width 141 height 34
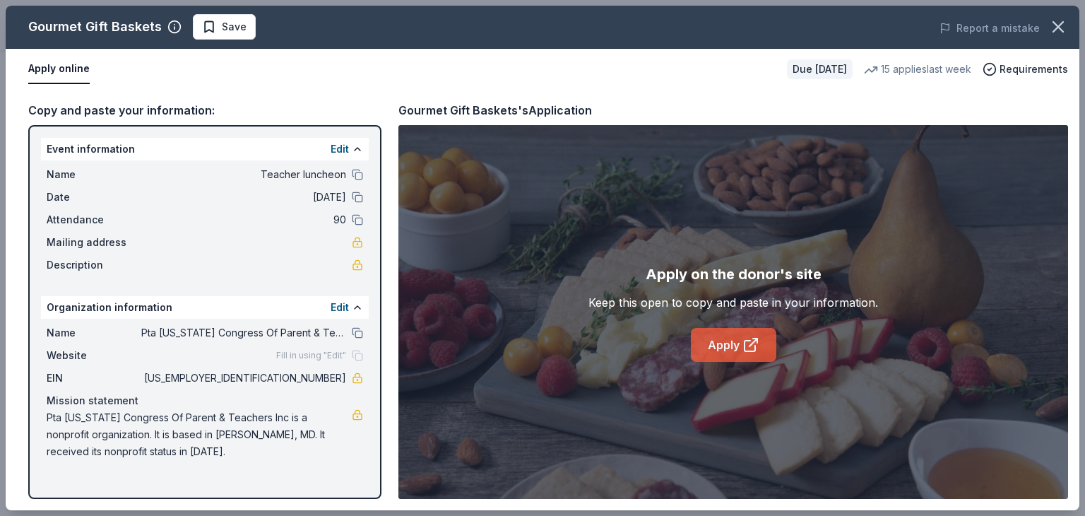
click at [742, 353] on link "Apply" at bounding box center [733, 345] width 85 height 34
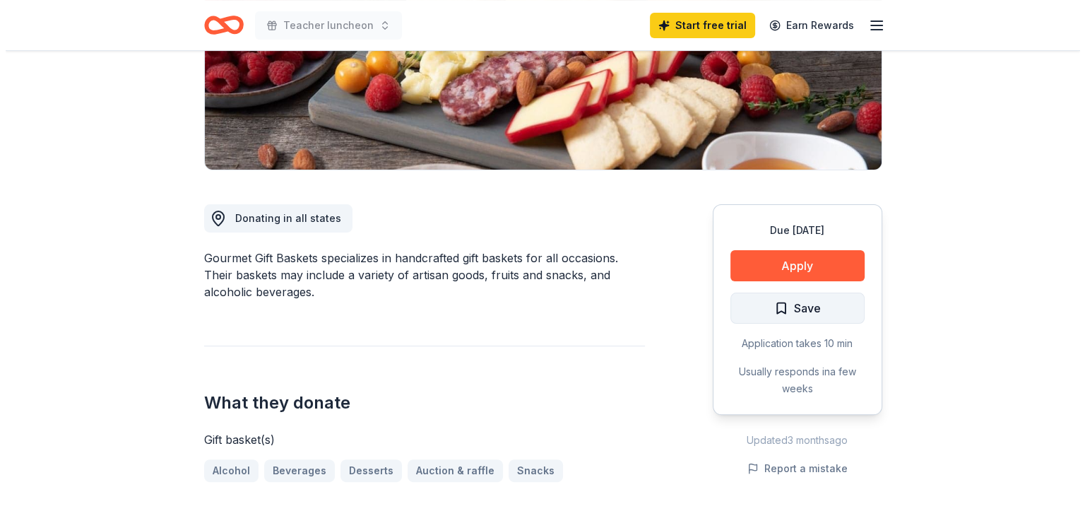
scroll to position [283, 0]
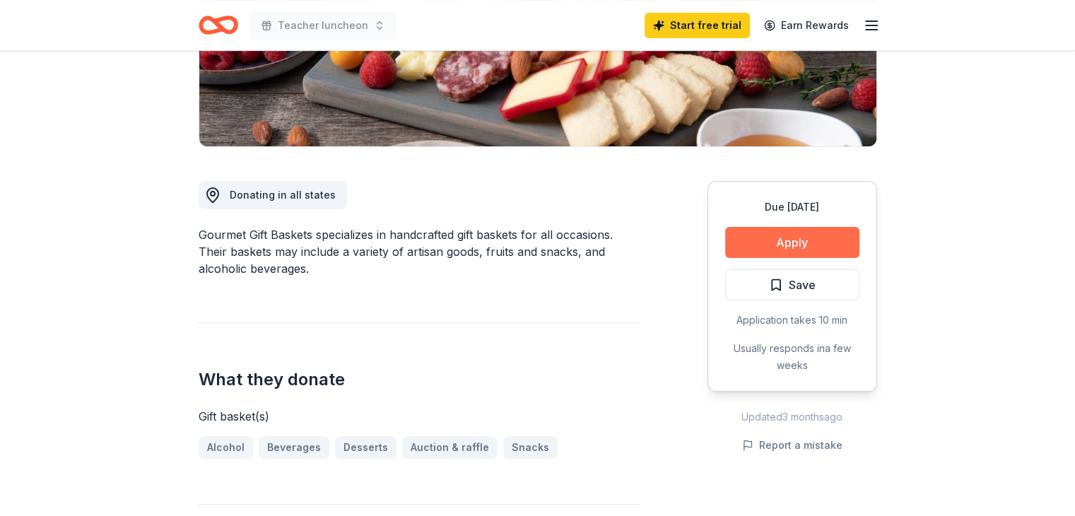
click at [796, 239] on button "Apply" at bounding box center [792, 242] width 134 height 31
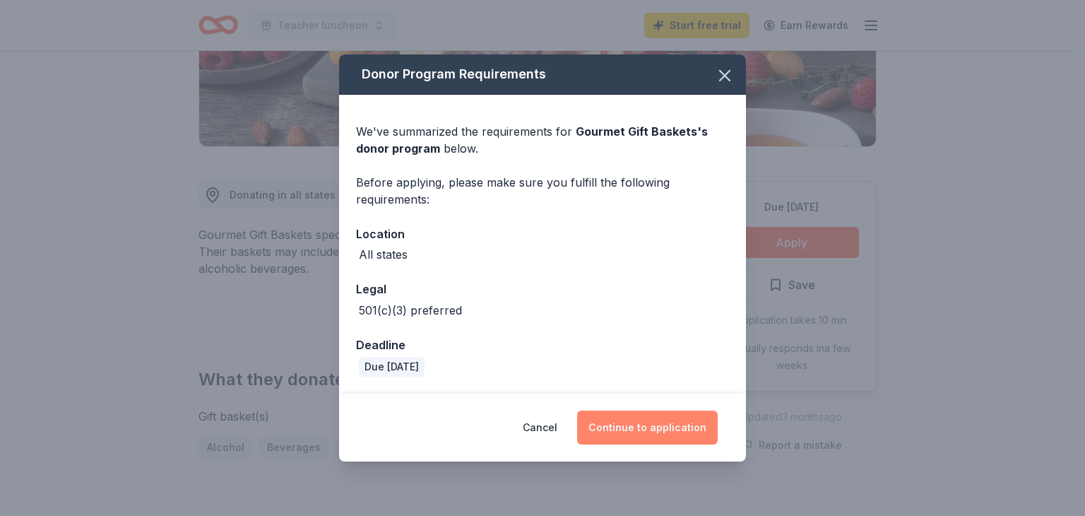
click at [674, 428] on button "Continue to application" at bounding box center [647, 428] width 141 height 34
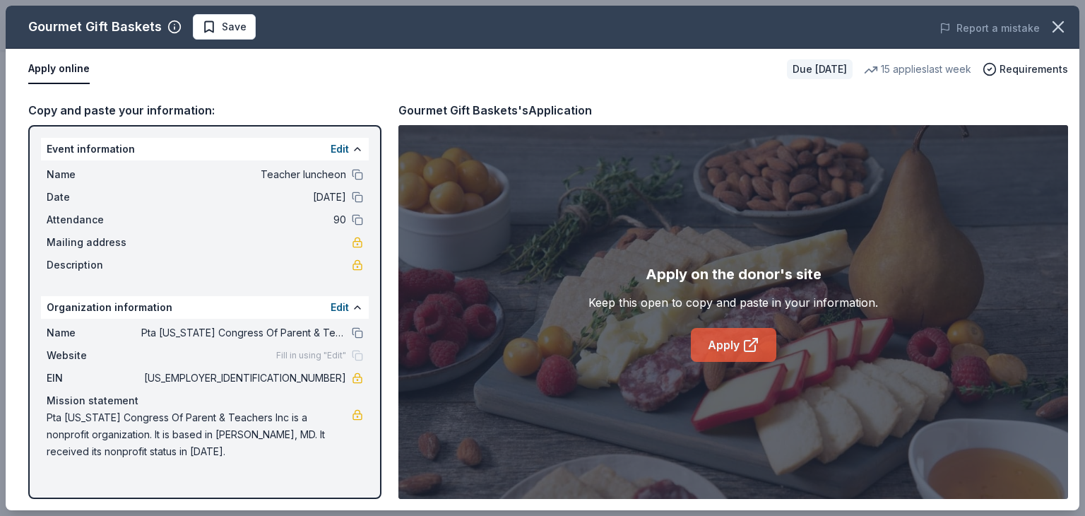
click at [740, 343] on link "Apply" at bounding box center [733, 345] width 85 height 34
